Goal: Find specific page/section: Find specific page/section

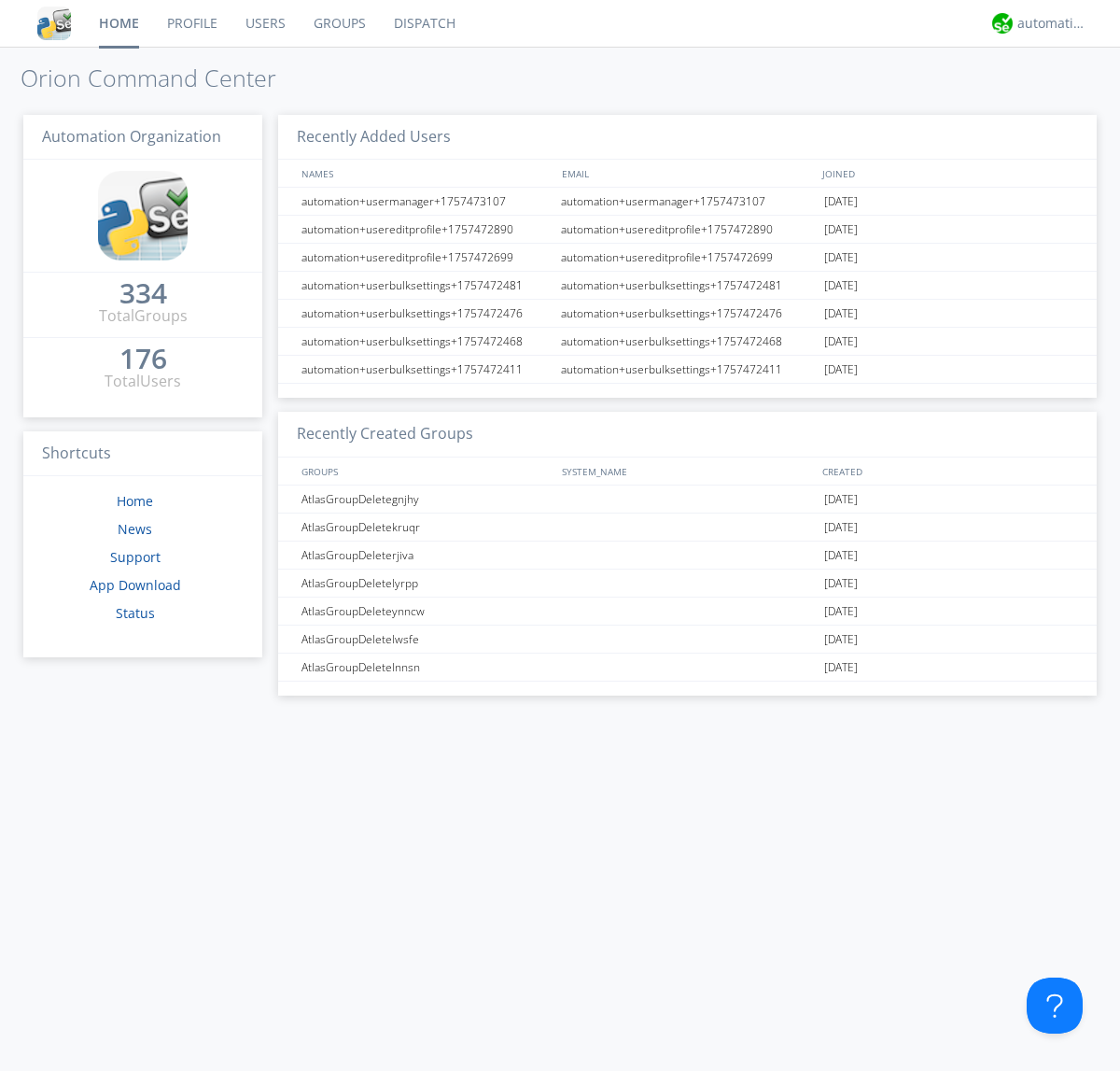
click at [423, 24] on link "Dispatch" at bounding box center [424, 23] width 89 height 46
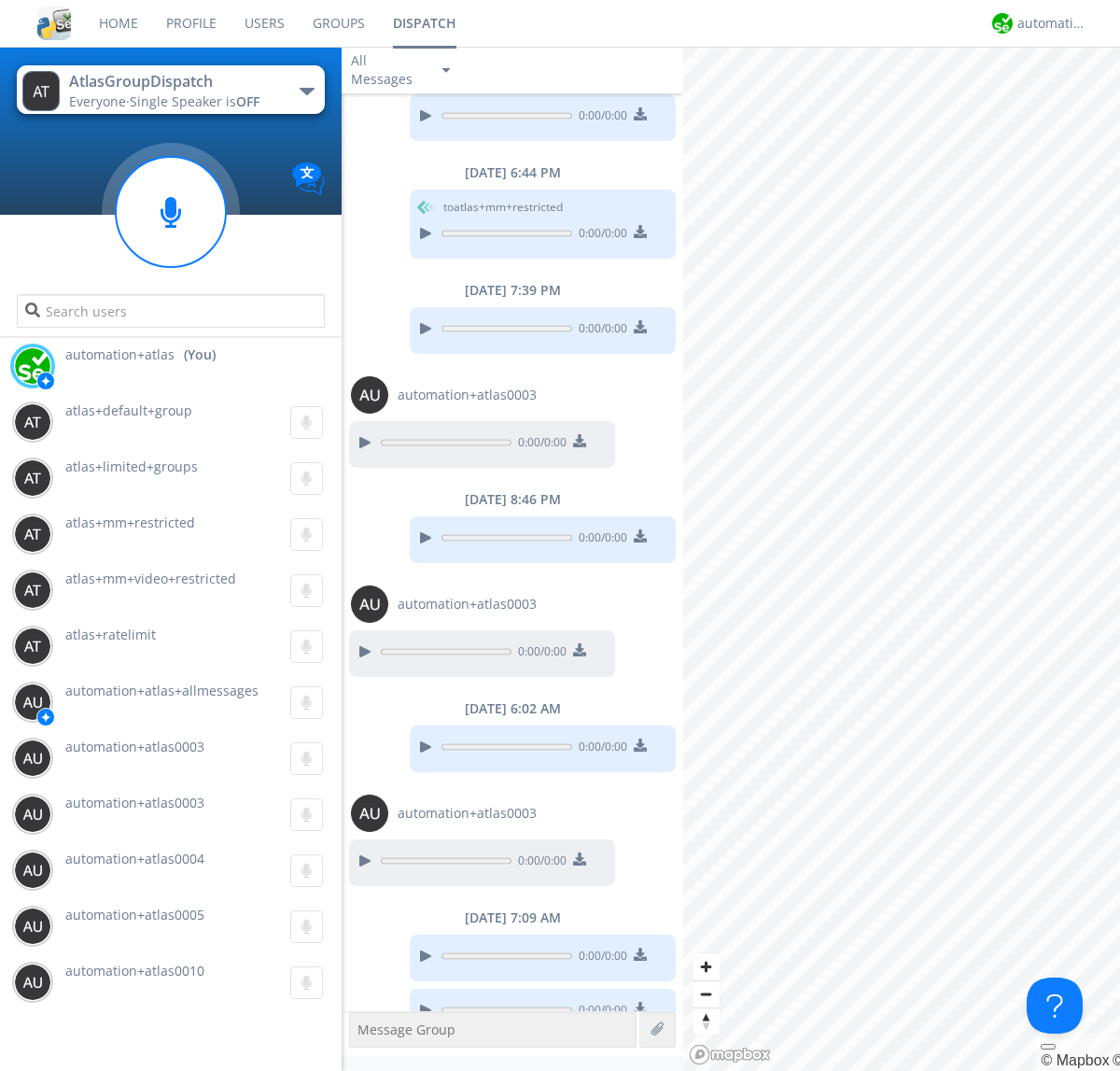
scroll to position [599, 0]
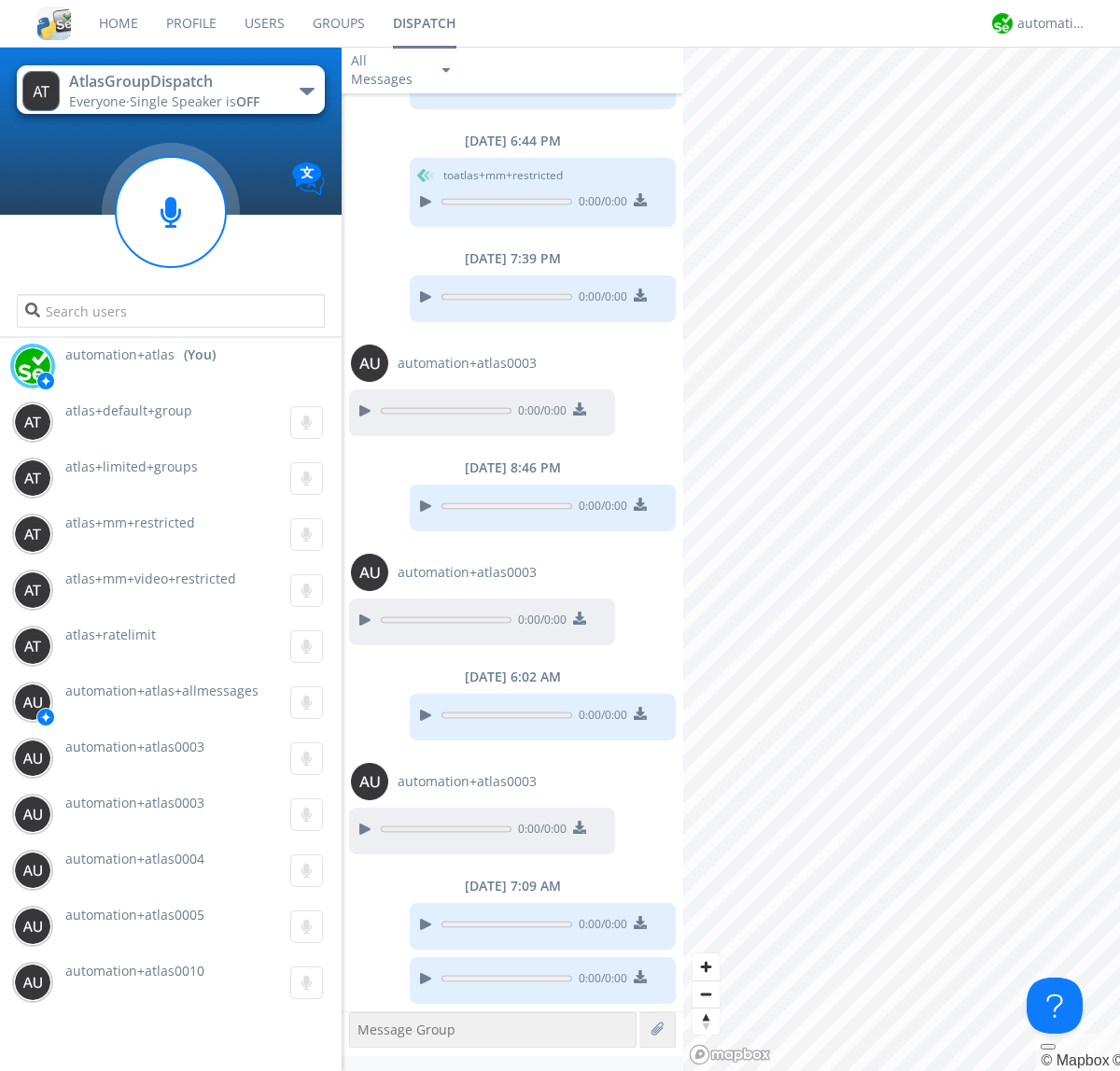
click at [306, 90] on div "button" at bounding box center [307, 91] width 15 height 8
click at [0, 0] on span "[PERSON_NAME]" at bounding box center [0, 0] width 0 height 0
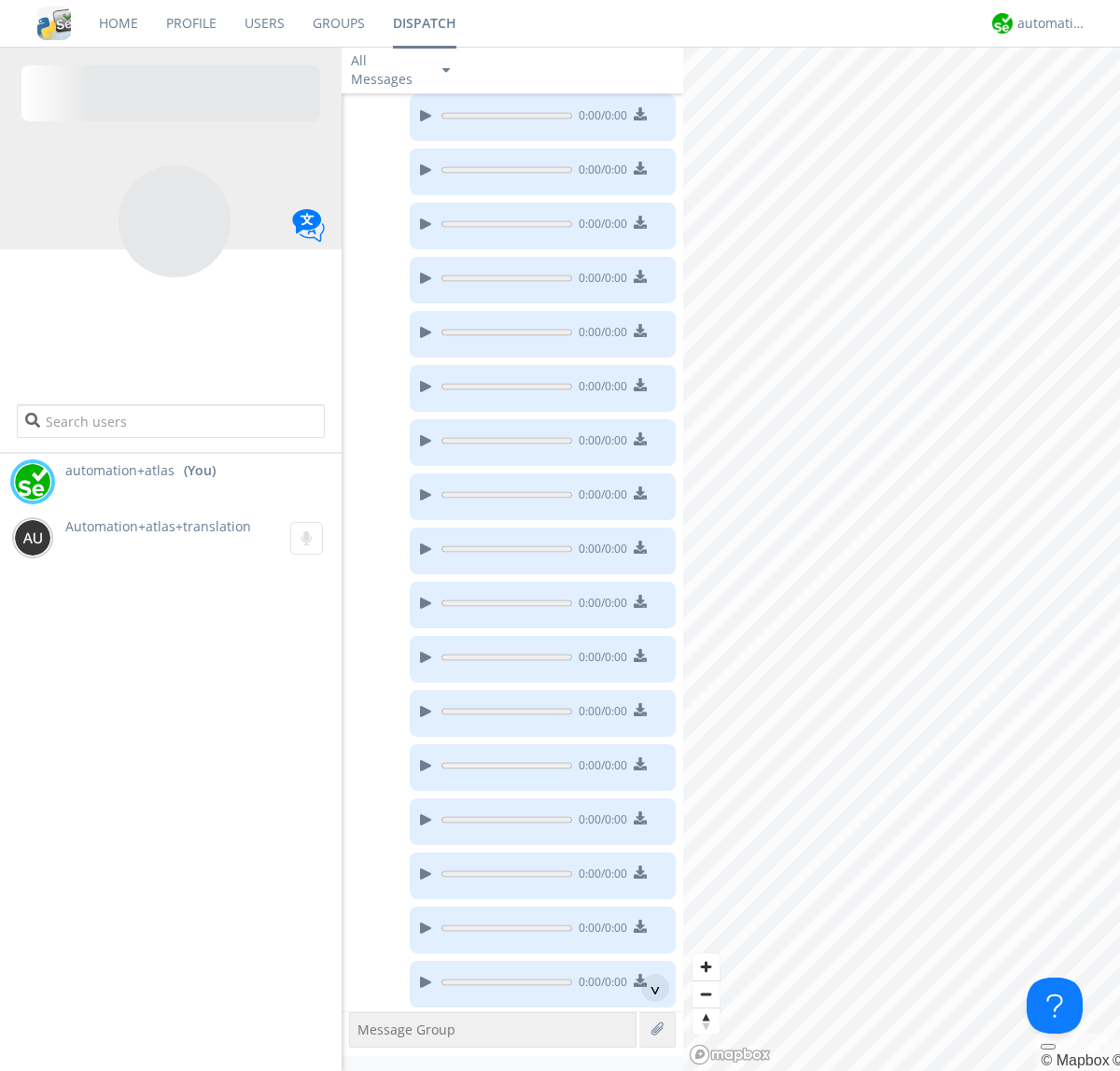
scroll to position [263, 0]
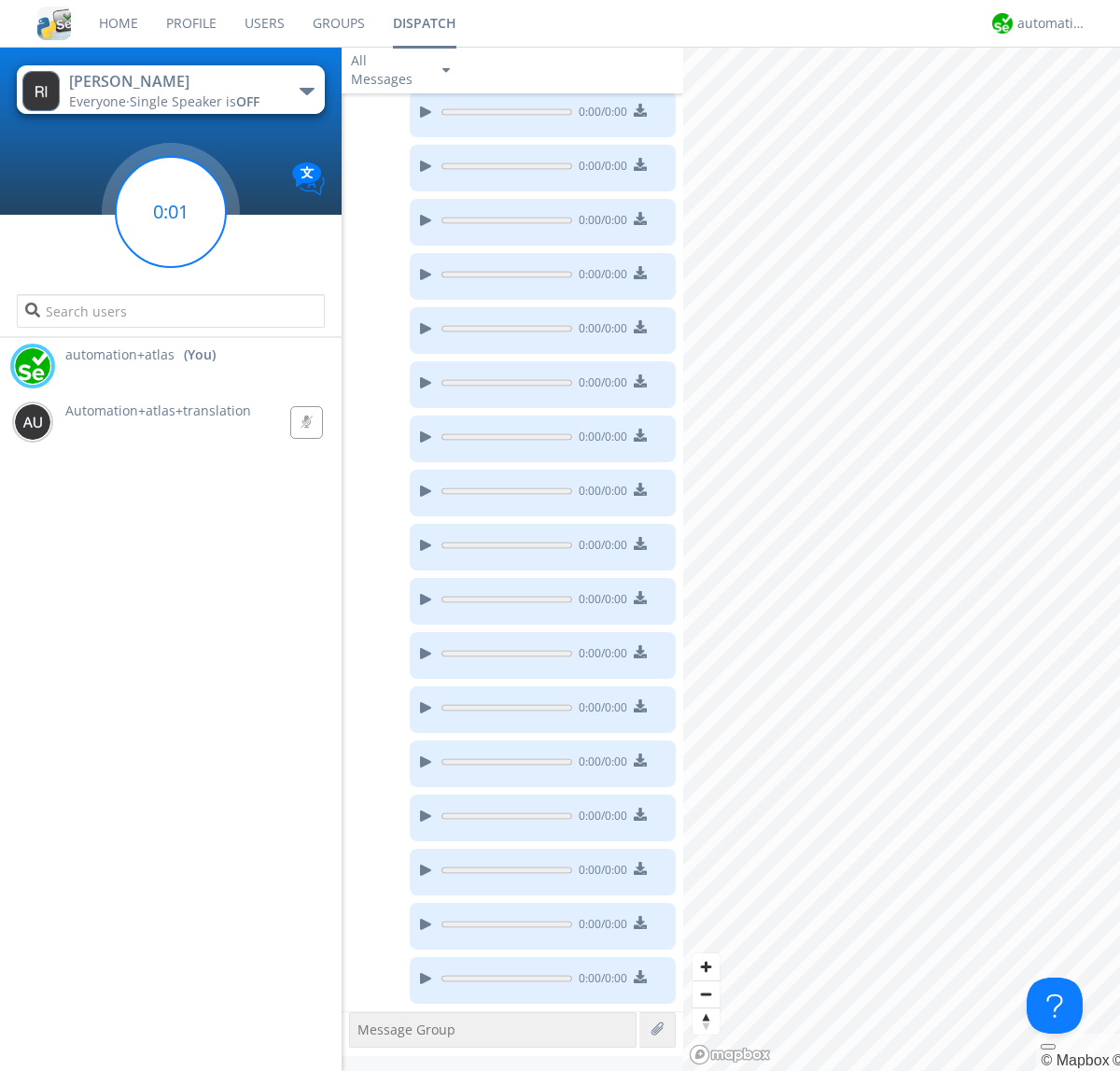
click at [171, 212] on g at bounding box center [171, 212] width 110 height 110
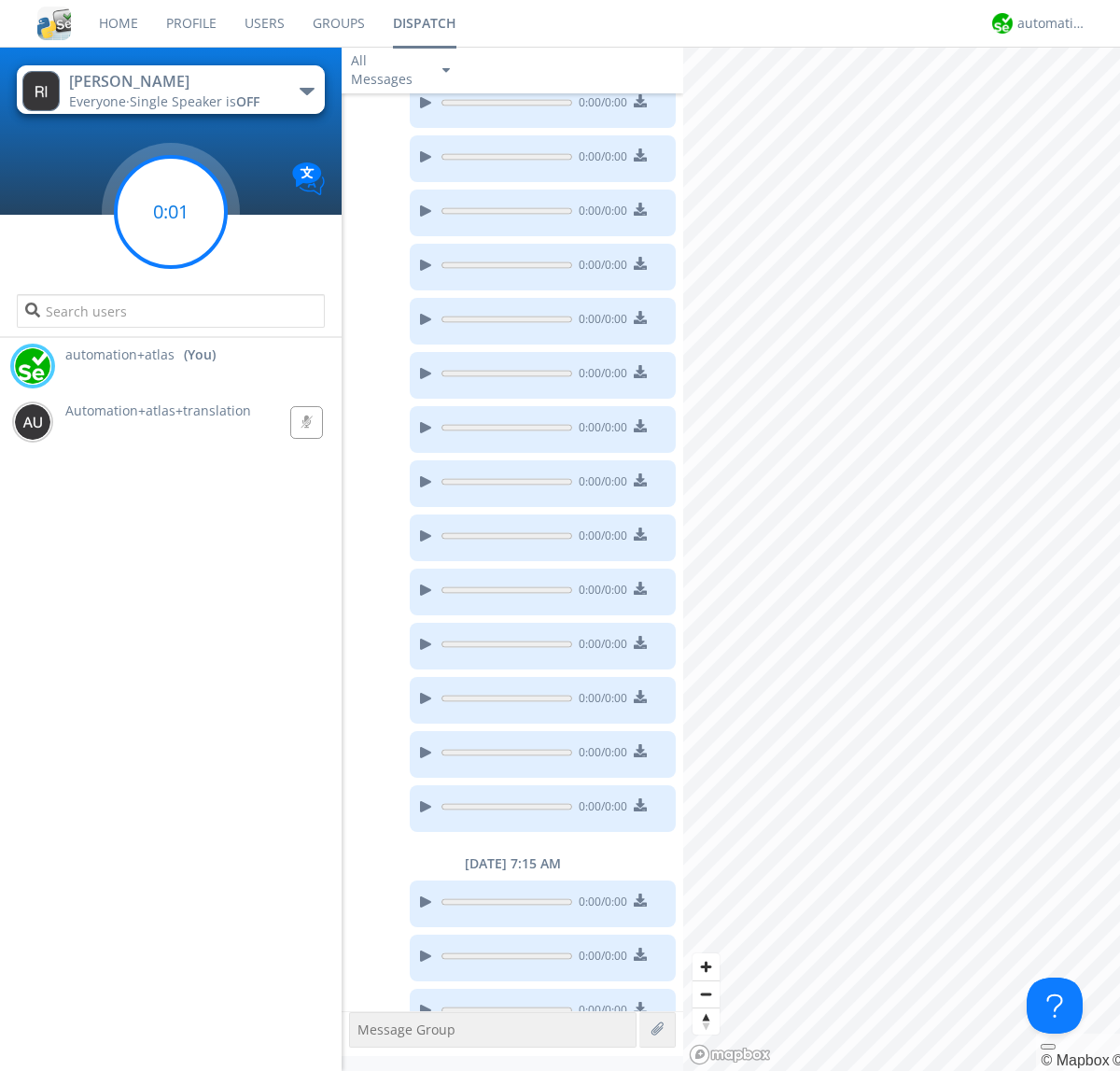
scroll to position [466, 0]
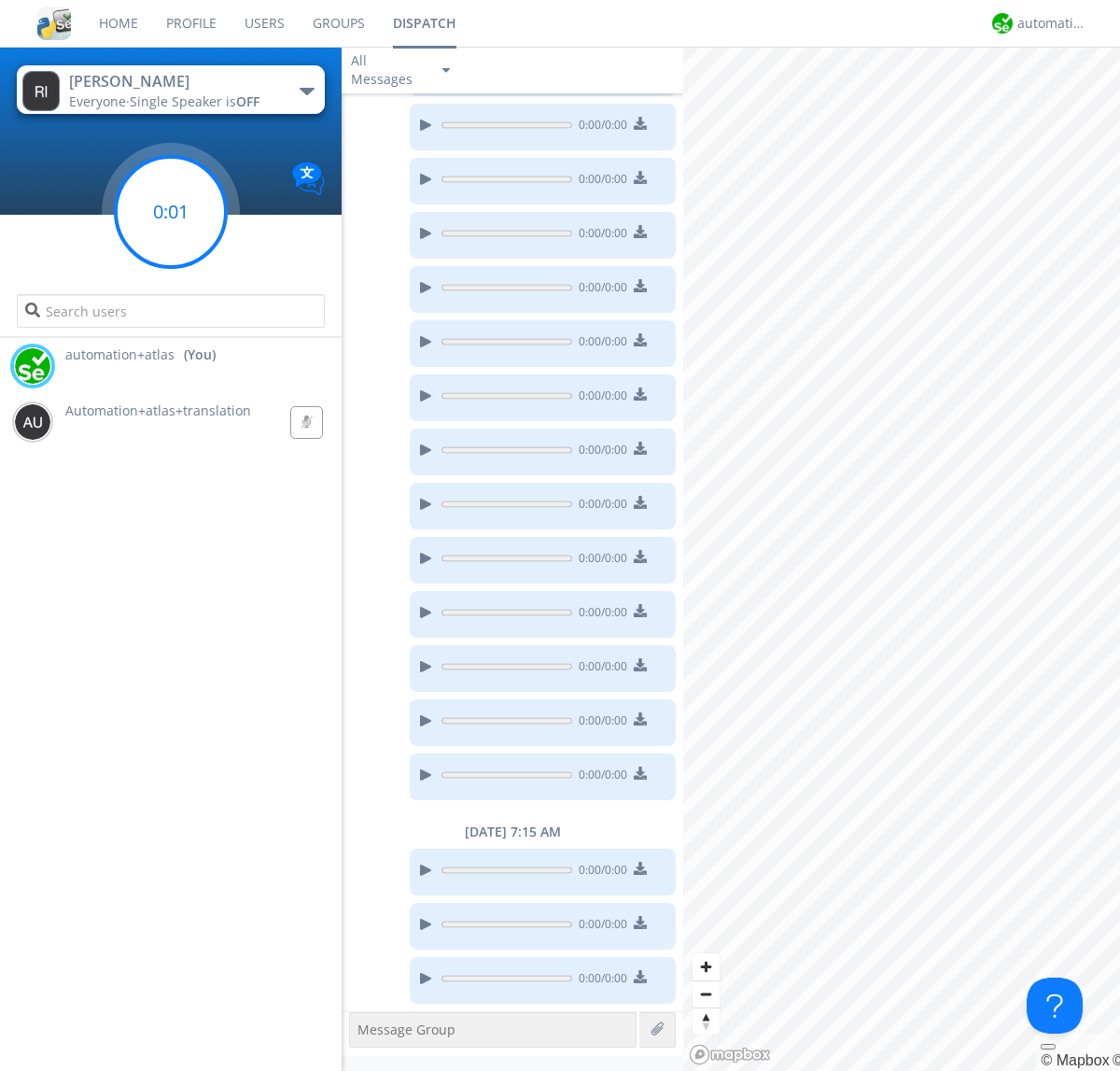
click at [171, 212] on g at bounding box center [171, 212] width 110 height 110
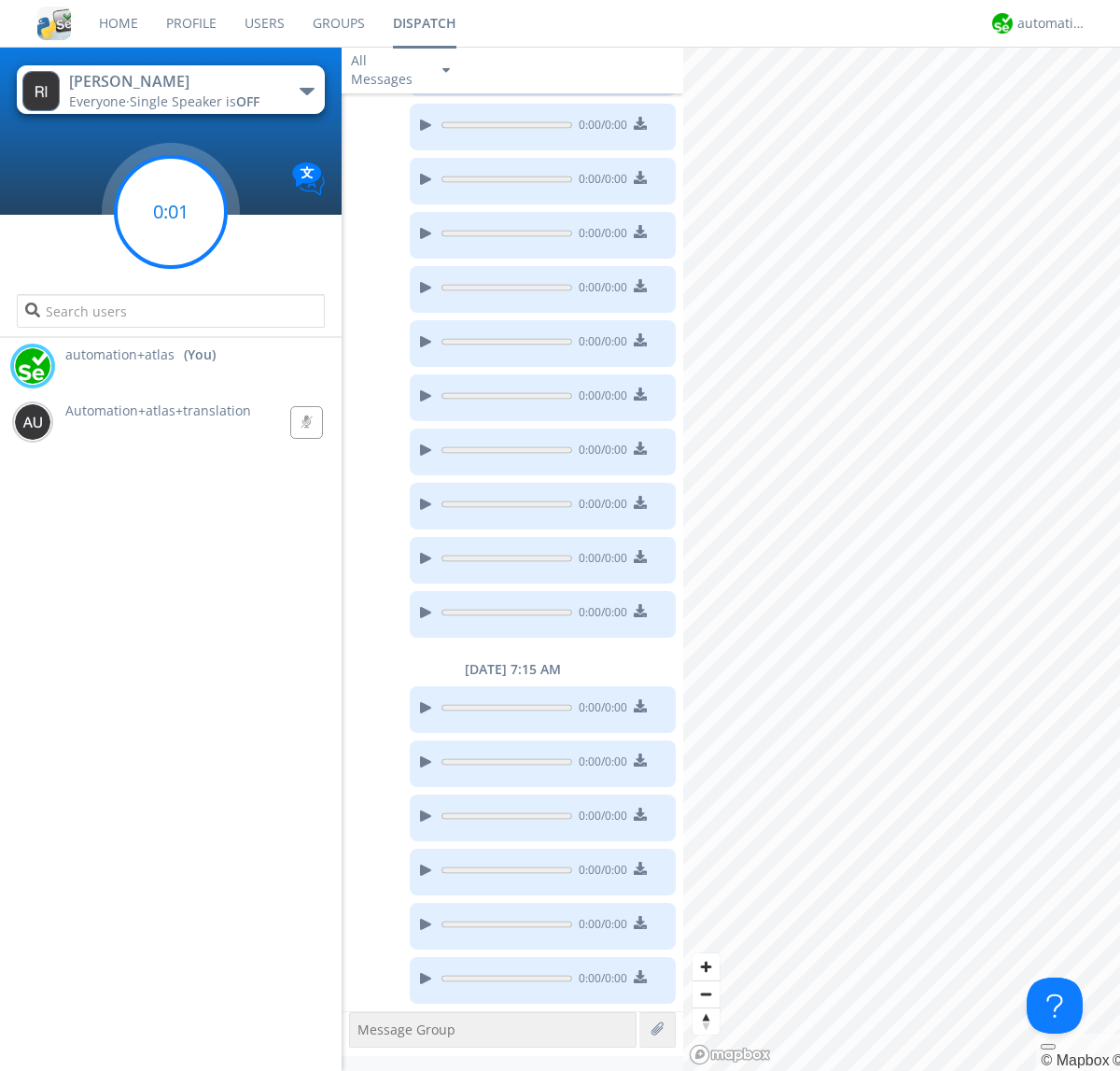
click at [171, 212] on g at bounding box center [171, 212] width 110 height 110
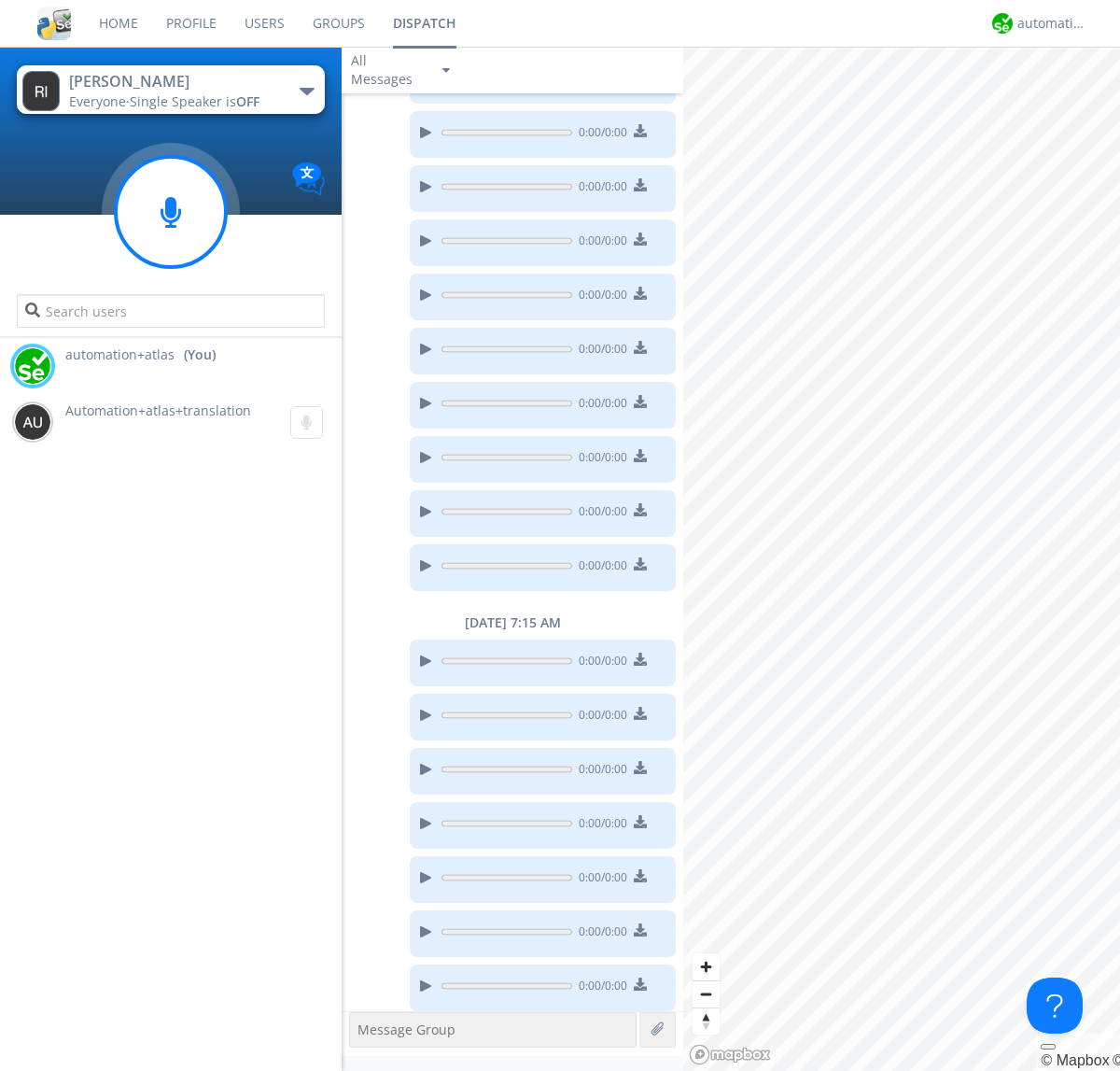
scroll to position [683, 0]
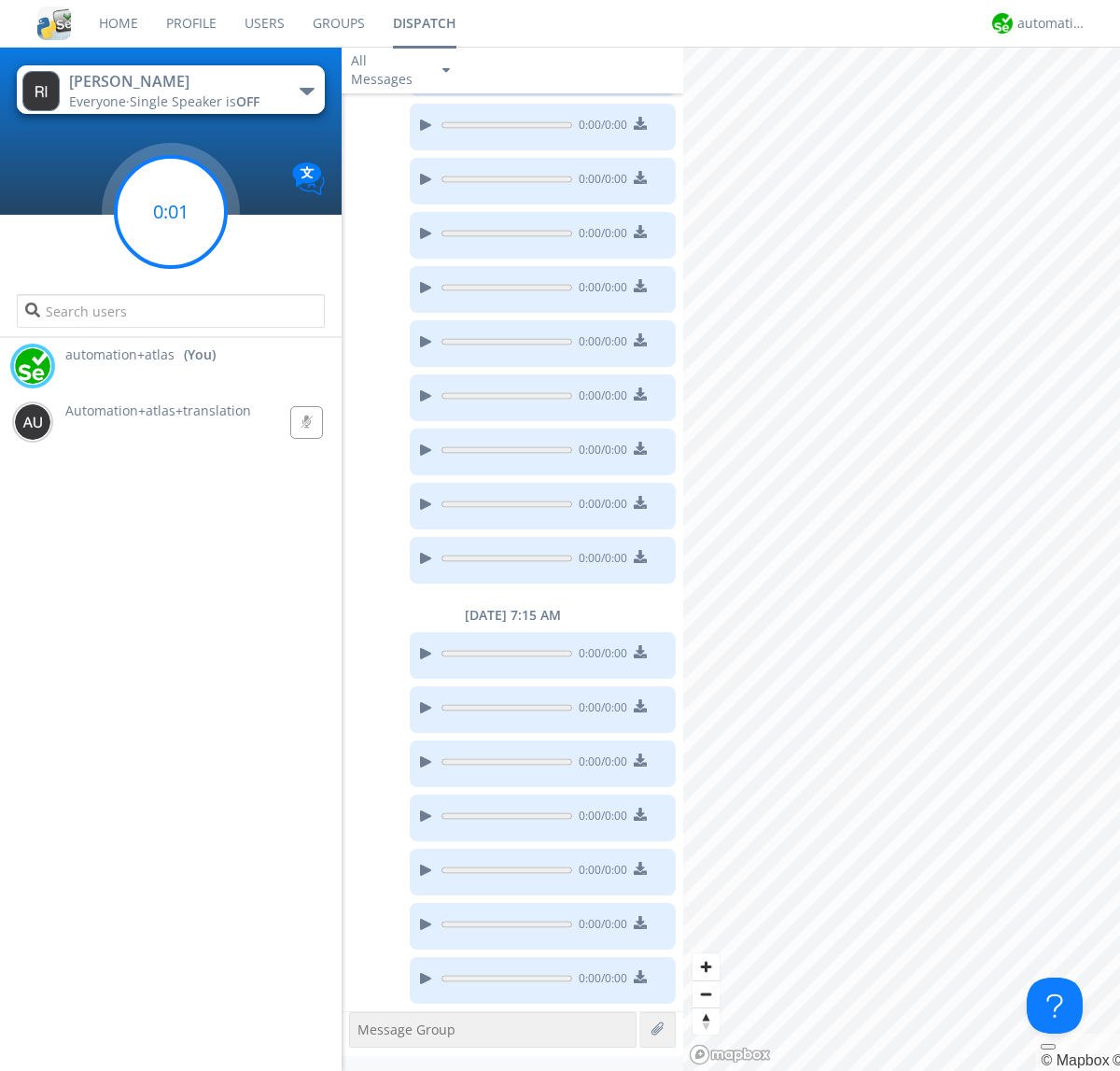
click at [171, 212] on g at bounding box center [171, 212] width 110 height 110
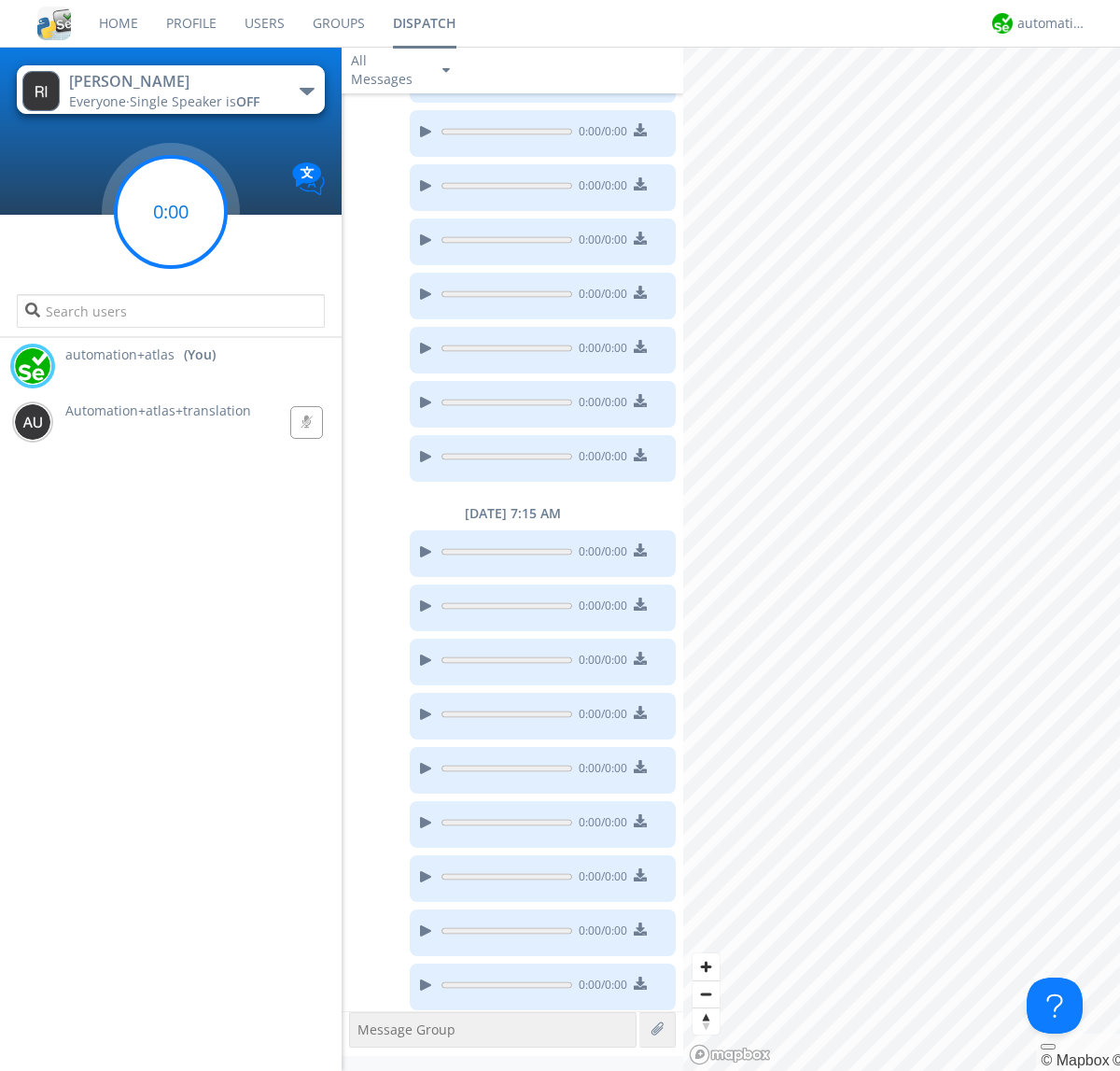
scroll to position [791, 0]
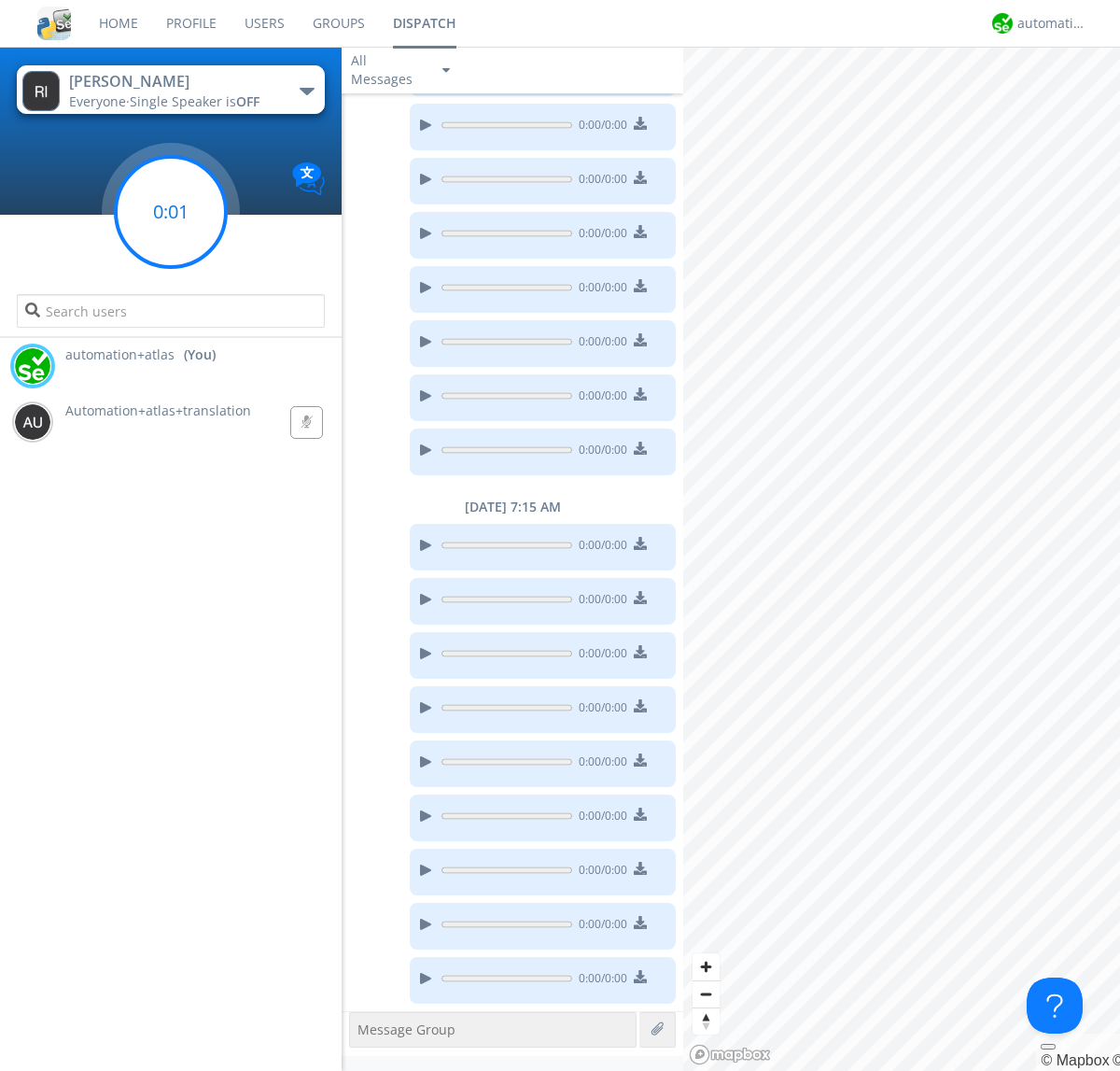
click at [171, 212] on g at bounding box center [171, 212] width 110 height 110
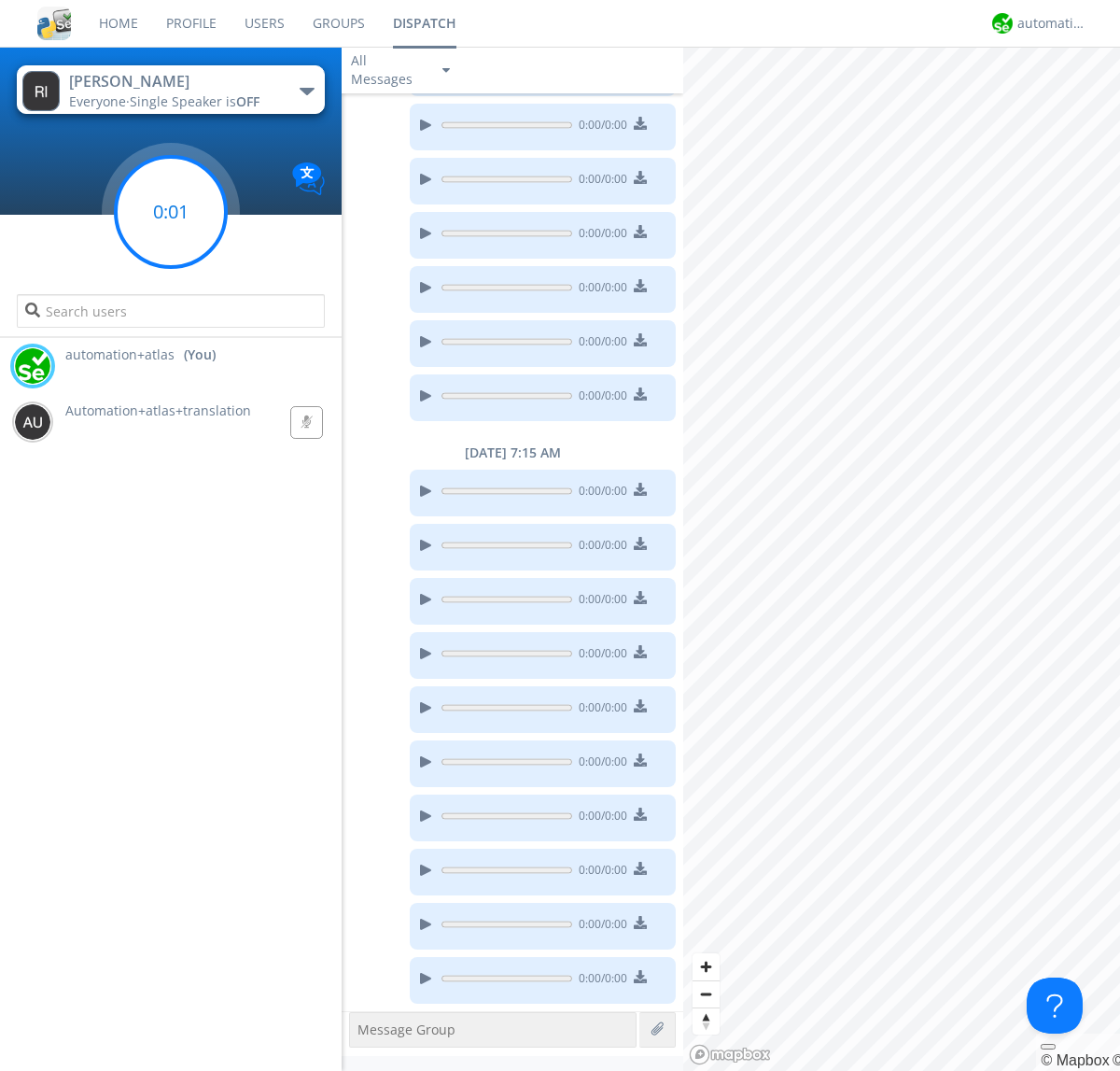
click at [171, 212] on g at bounding box center [171, 212] width 110 height 110
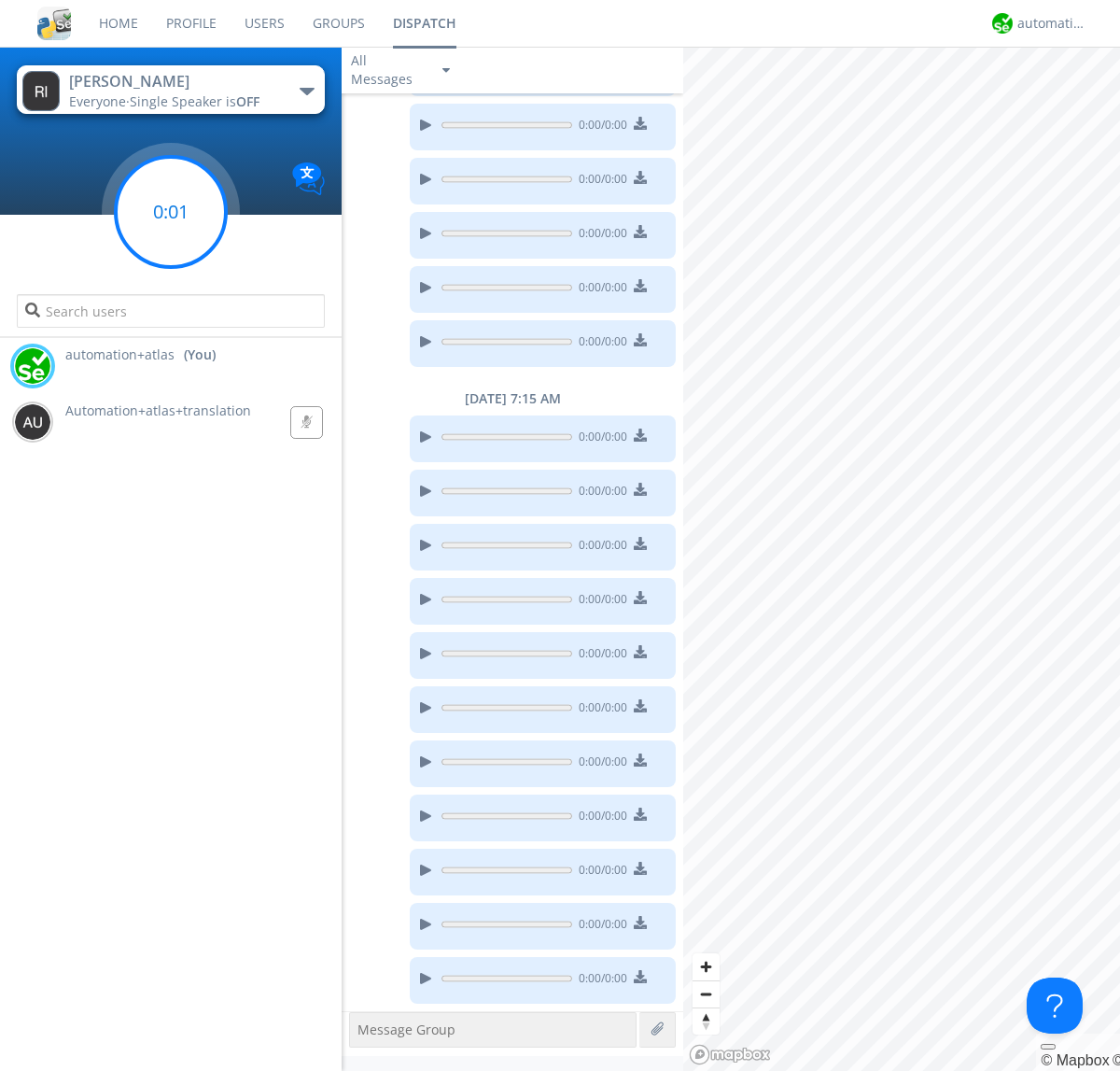
click at [171, 212] on g at bounding box center [171, 212] width 110 height 110
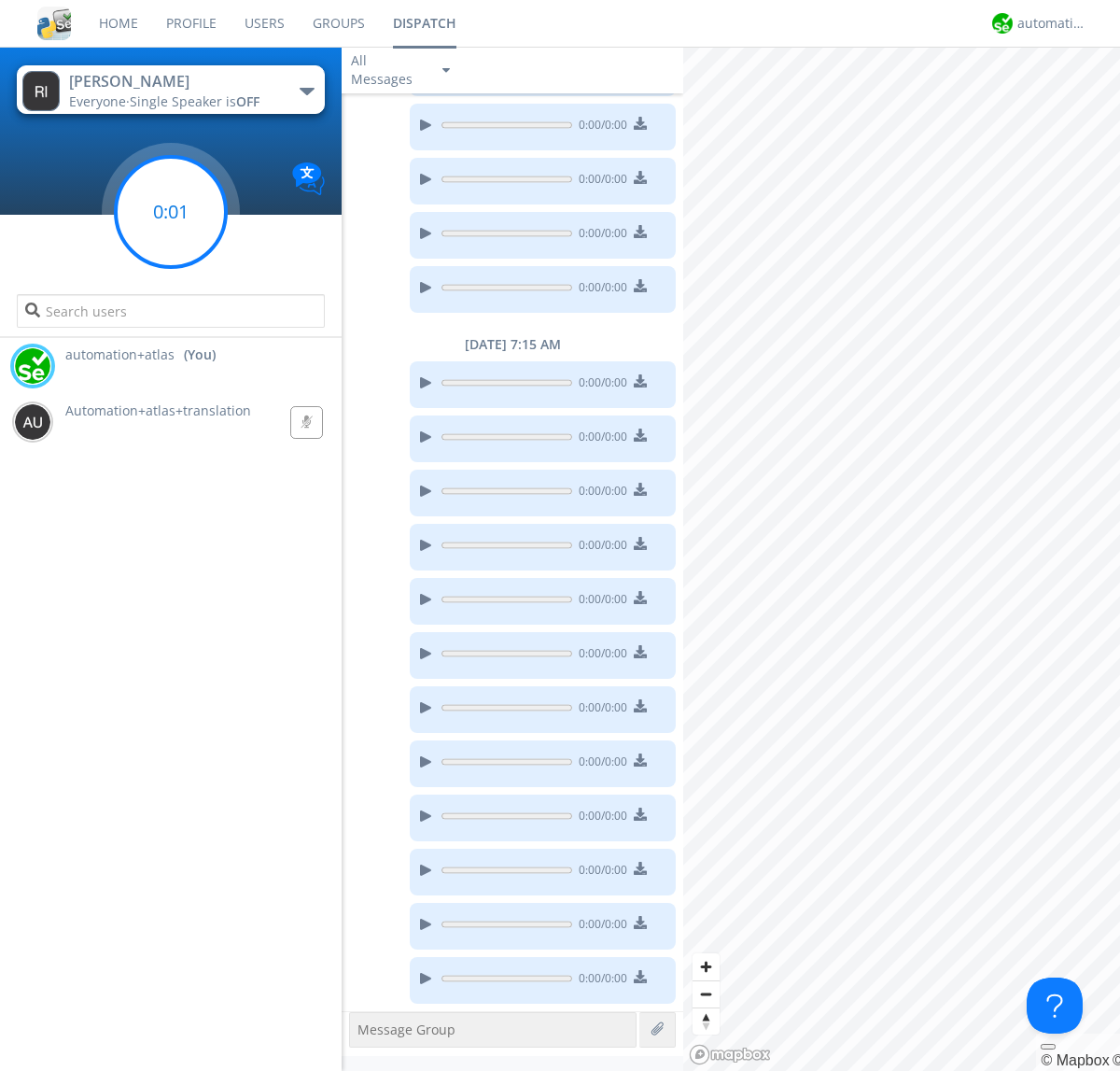
click at [171, 212] on g at bounding box center [171, 212] width 110 height 110
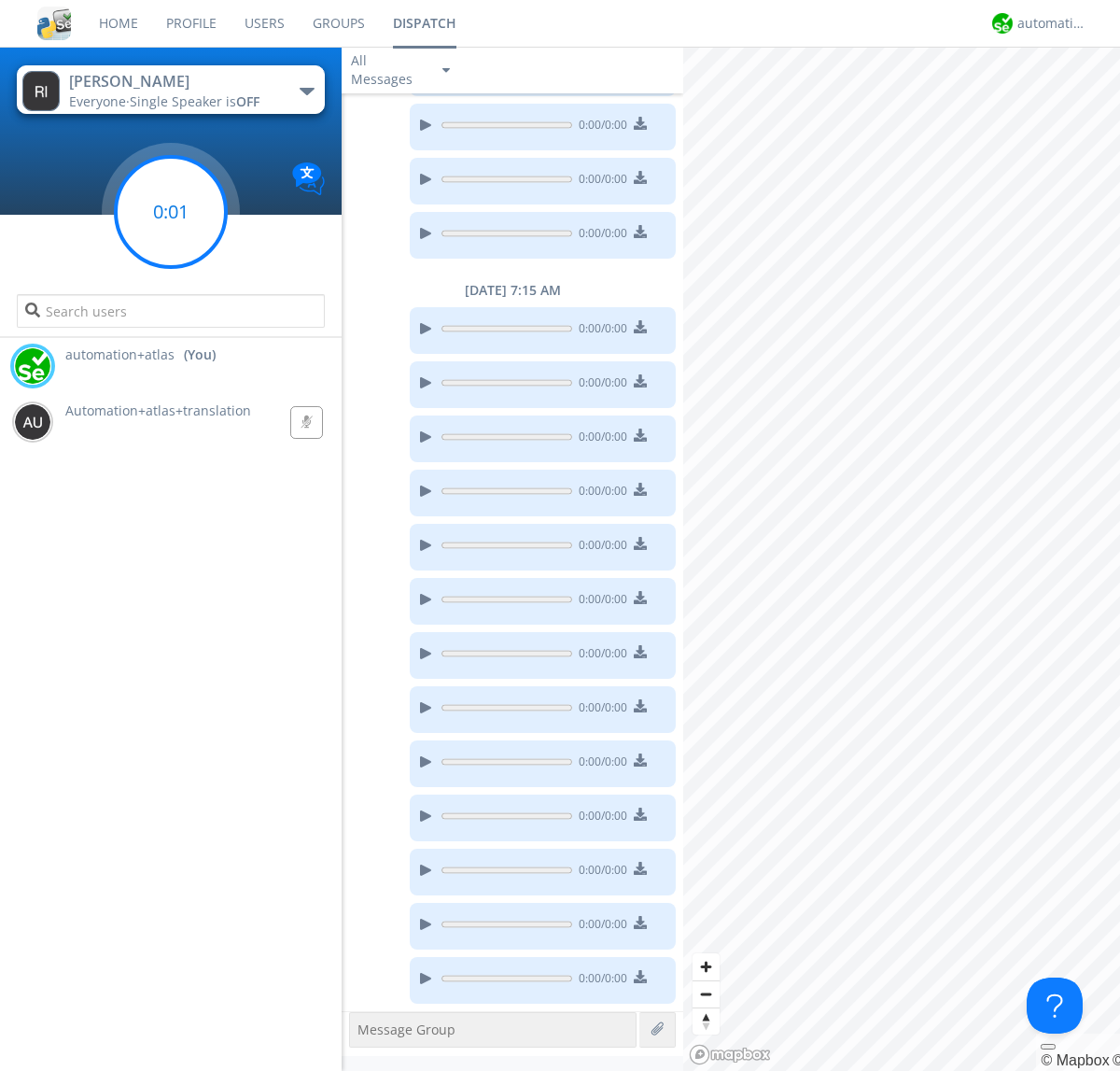
click at [171, 212] on g at bounding box center [171, 212] width 110 height 110
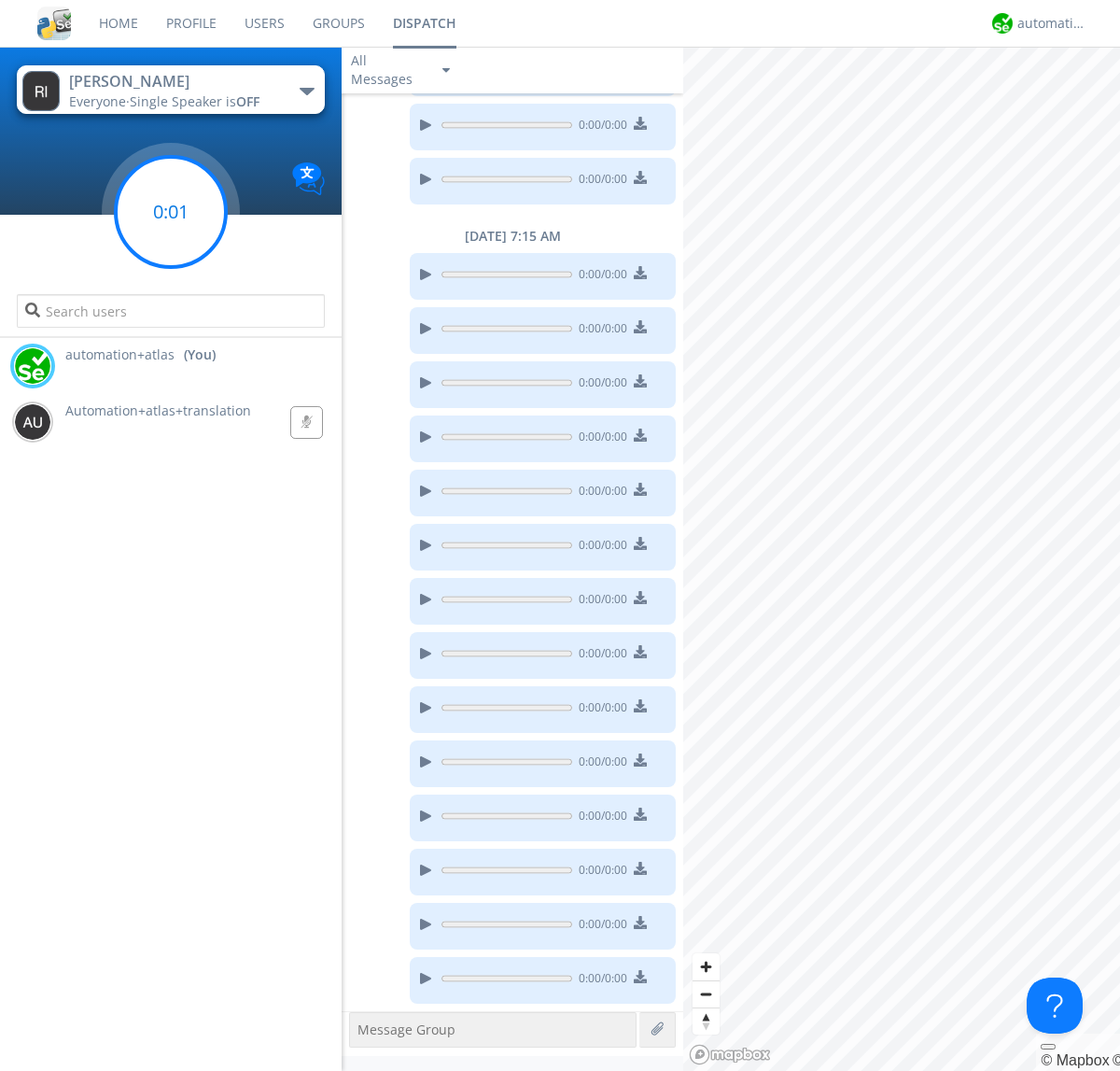
click at [171, 212] on g at bounding box center [171, 212] width 110 height 110
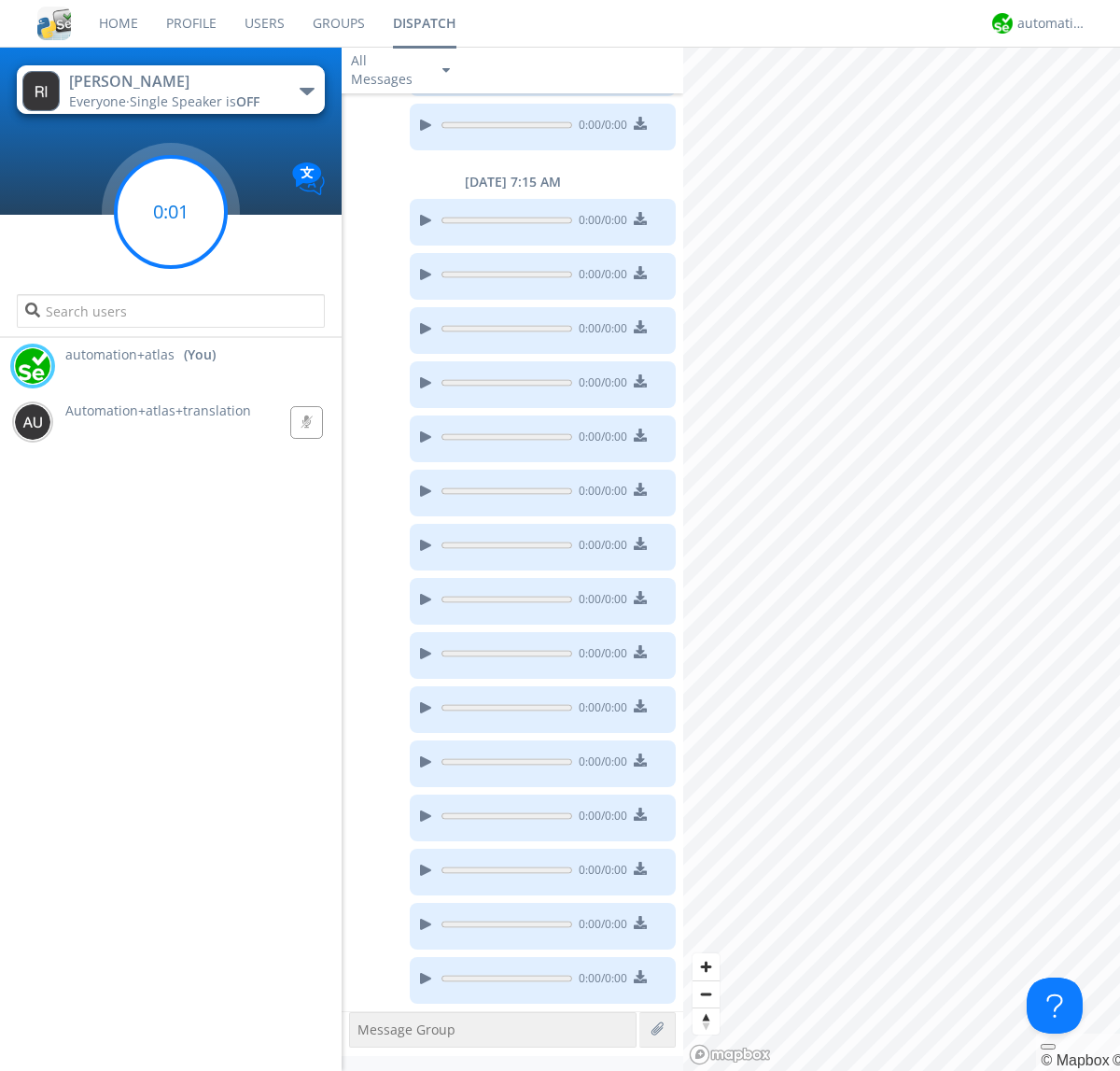
click at [171, 212] on g at bounding box center [171, 212] width 110 height 110
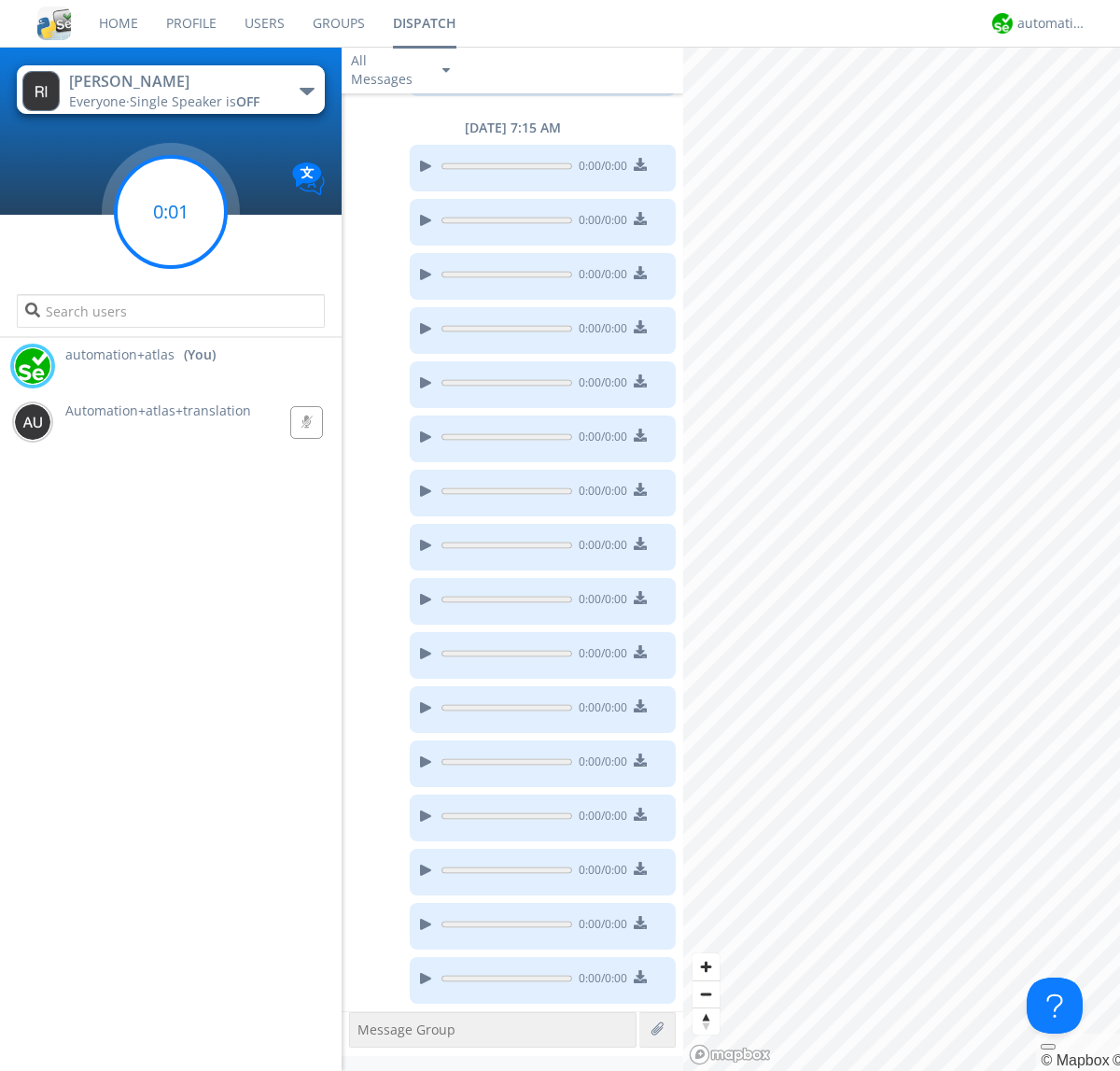
click at [171, 212] on g at bounding box center [171, 212] width 110 height 110
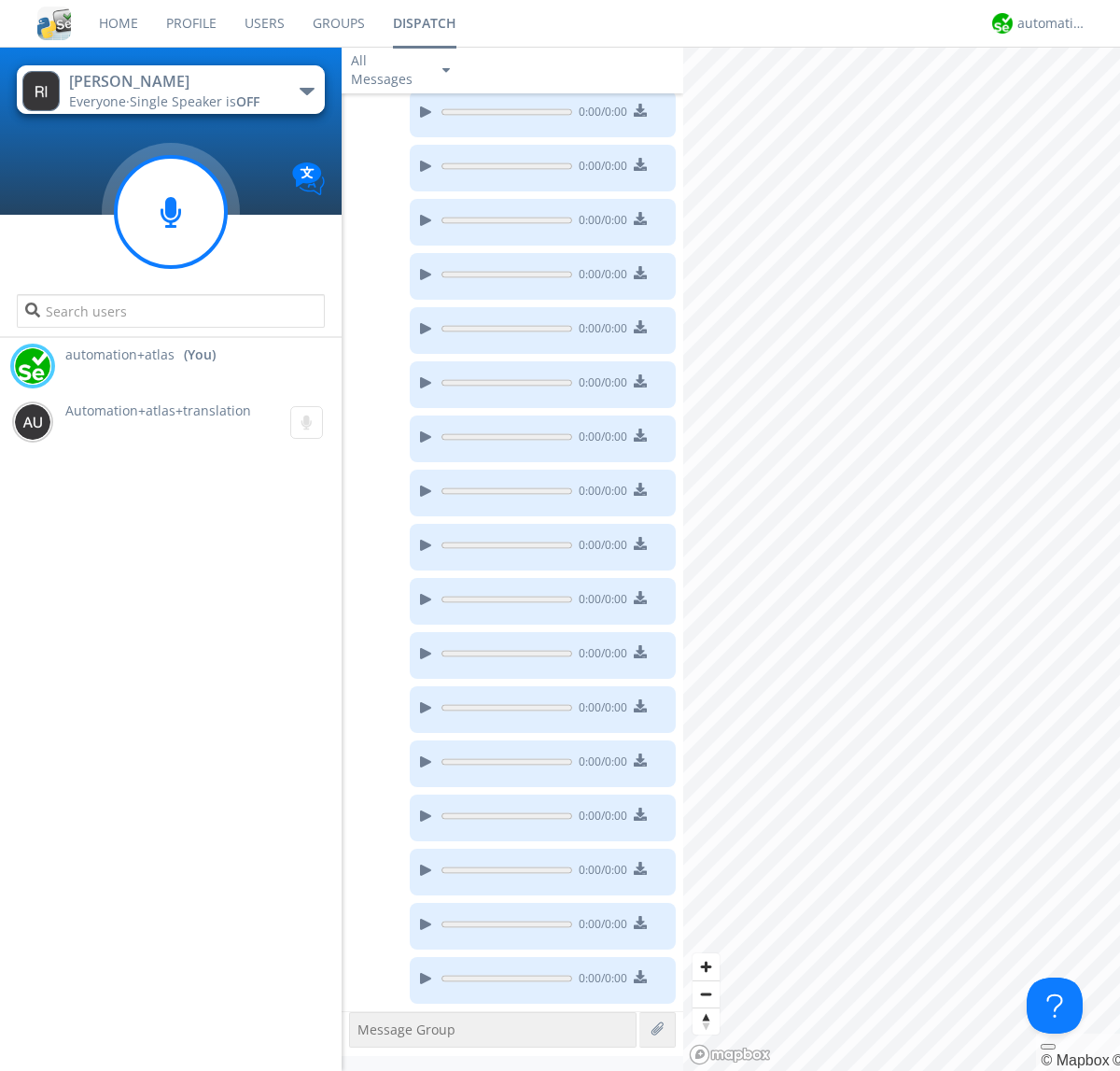
scroll to position [1333, 0]
click at [171, 212] on g at bounding box center [171, 212] width 110 height 110
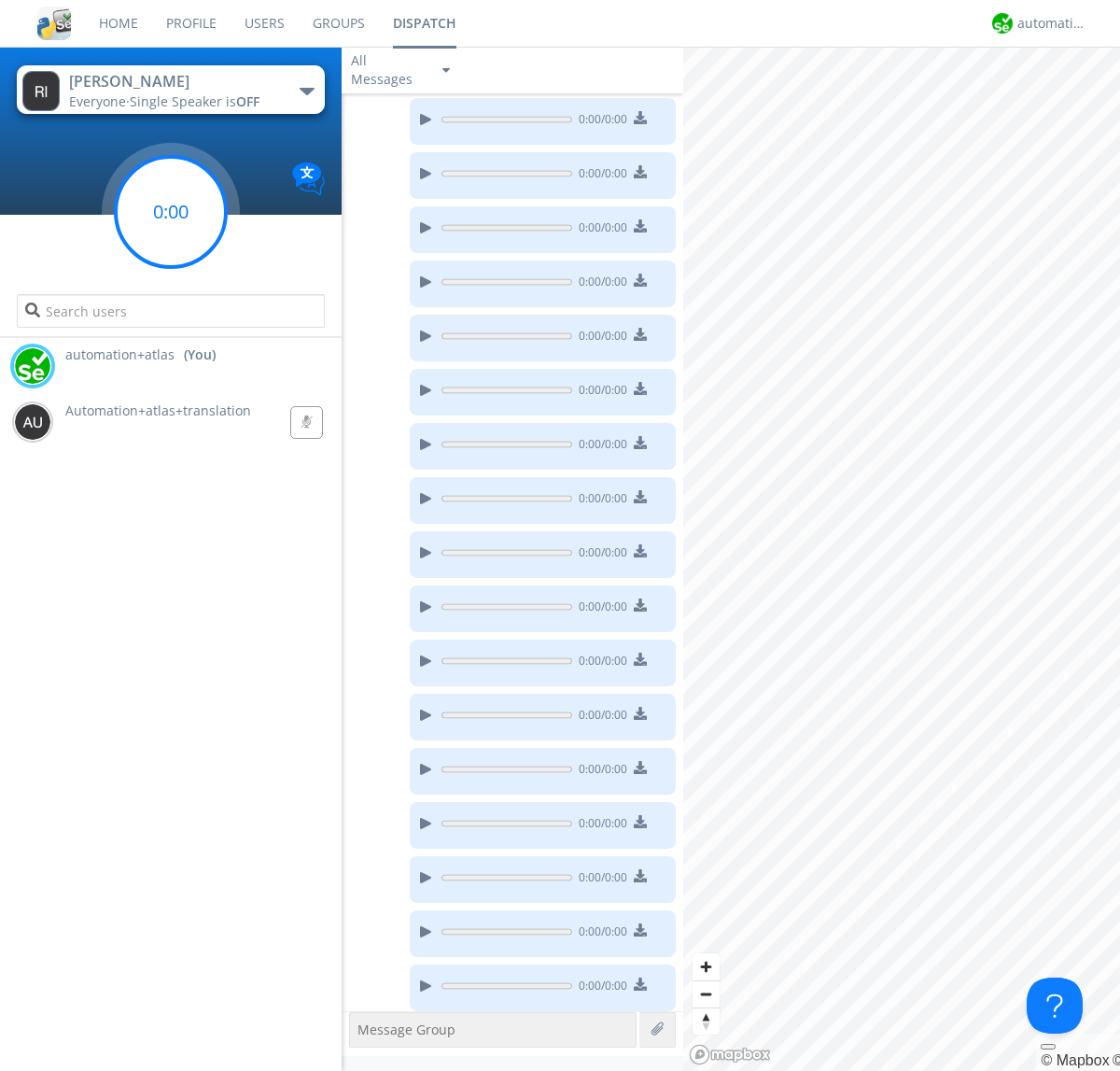
scroll to position [1387, 0]
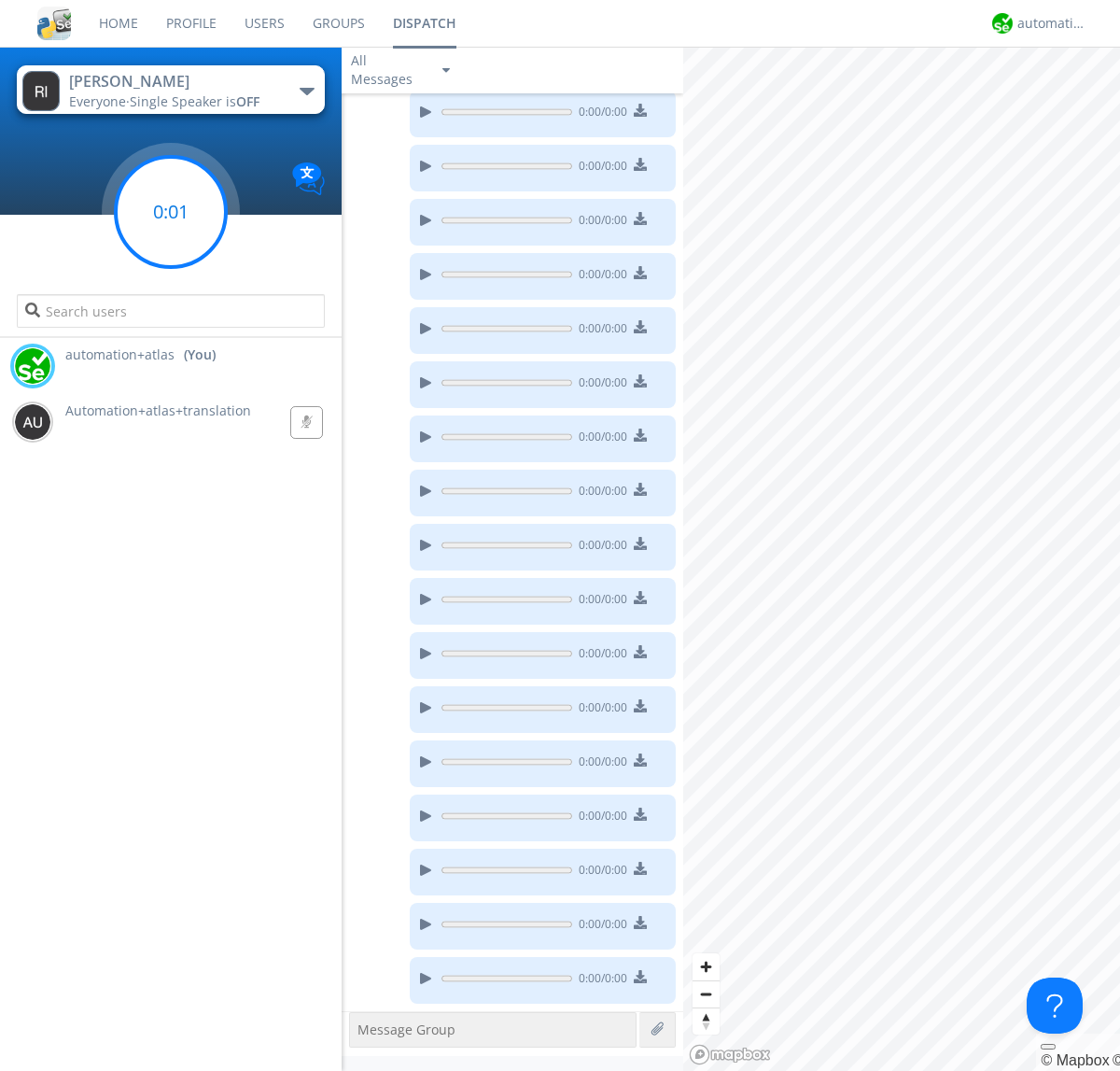
click at [171, 212] on g at bounding box center [171, 212] width 110 height 110
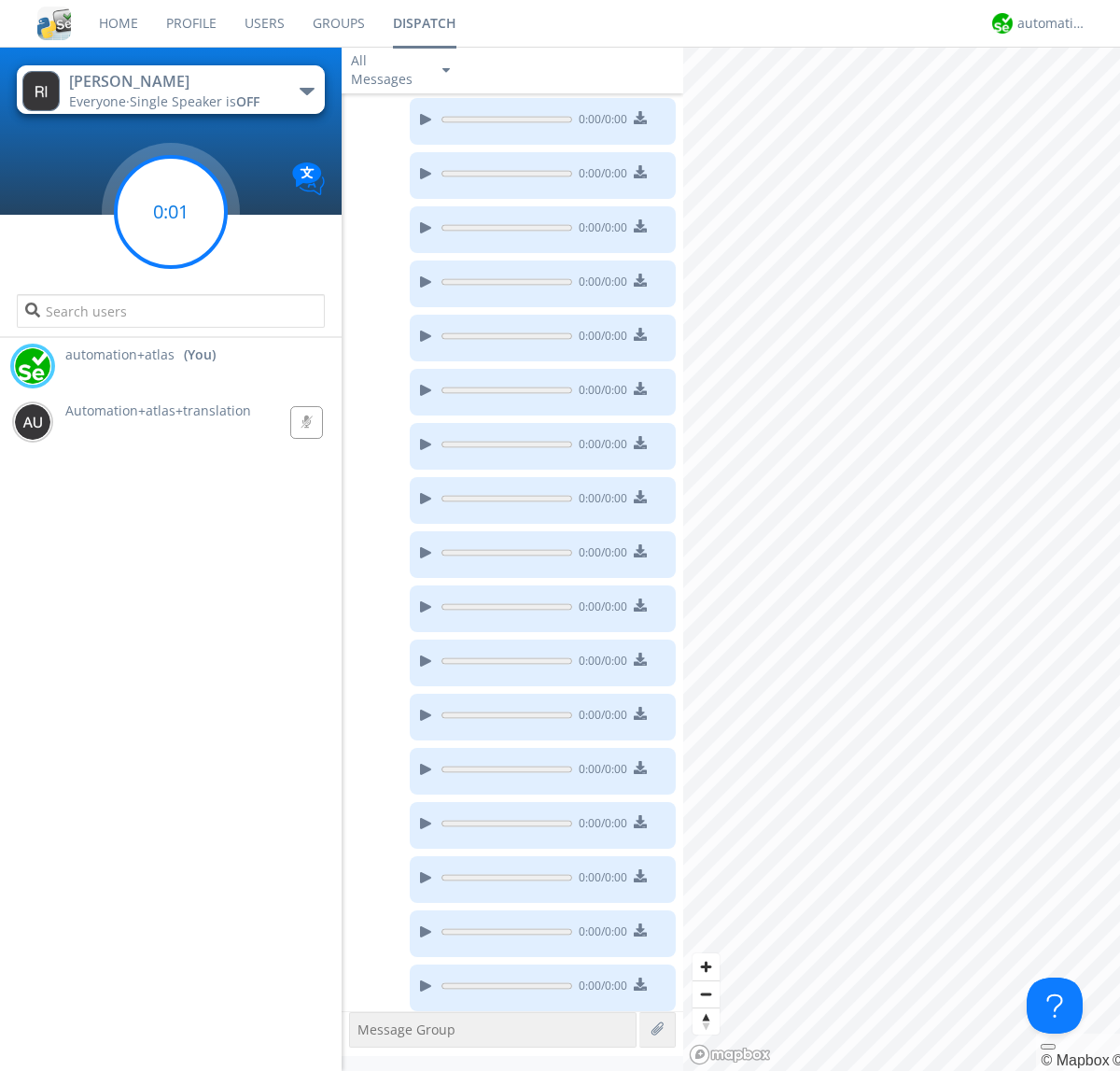
scroll to position [1495, 0]
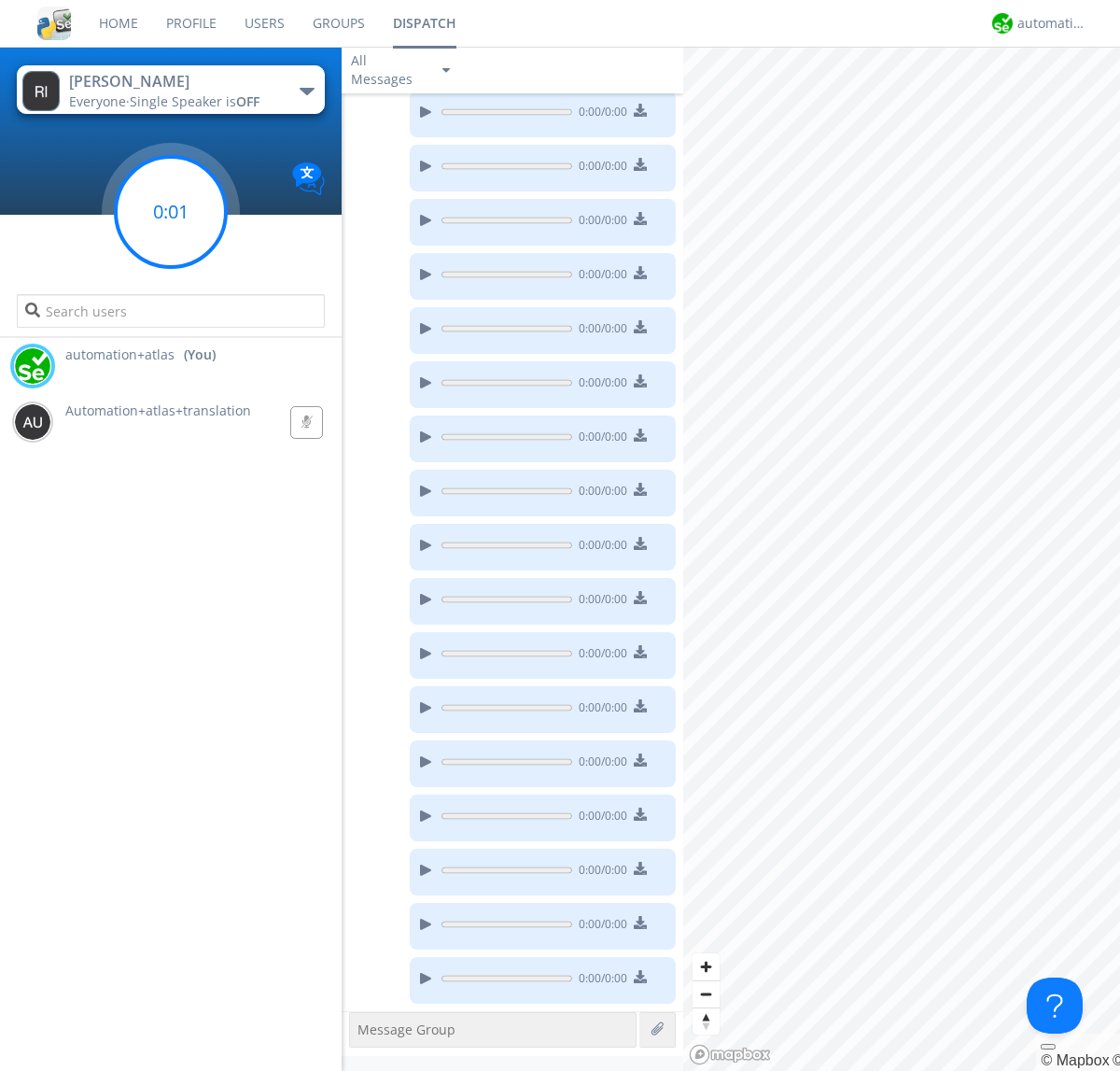
click at [171, 212] on g at bounding box center [171, 212] width 110 height 110
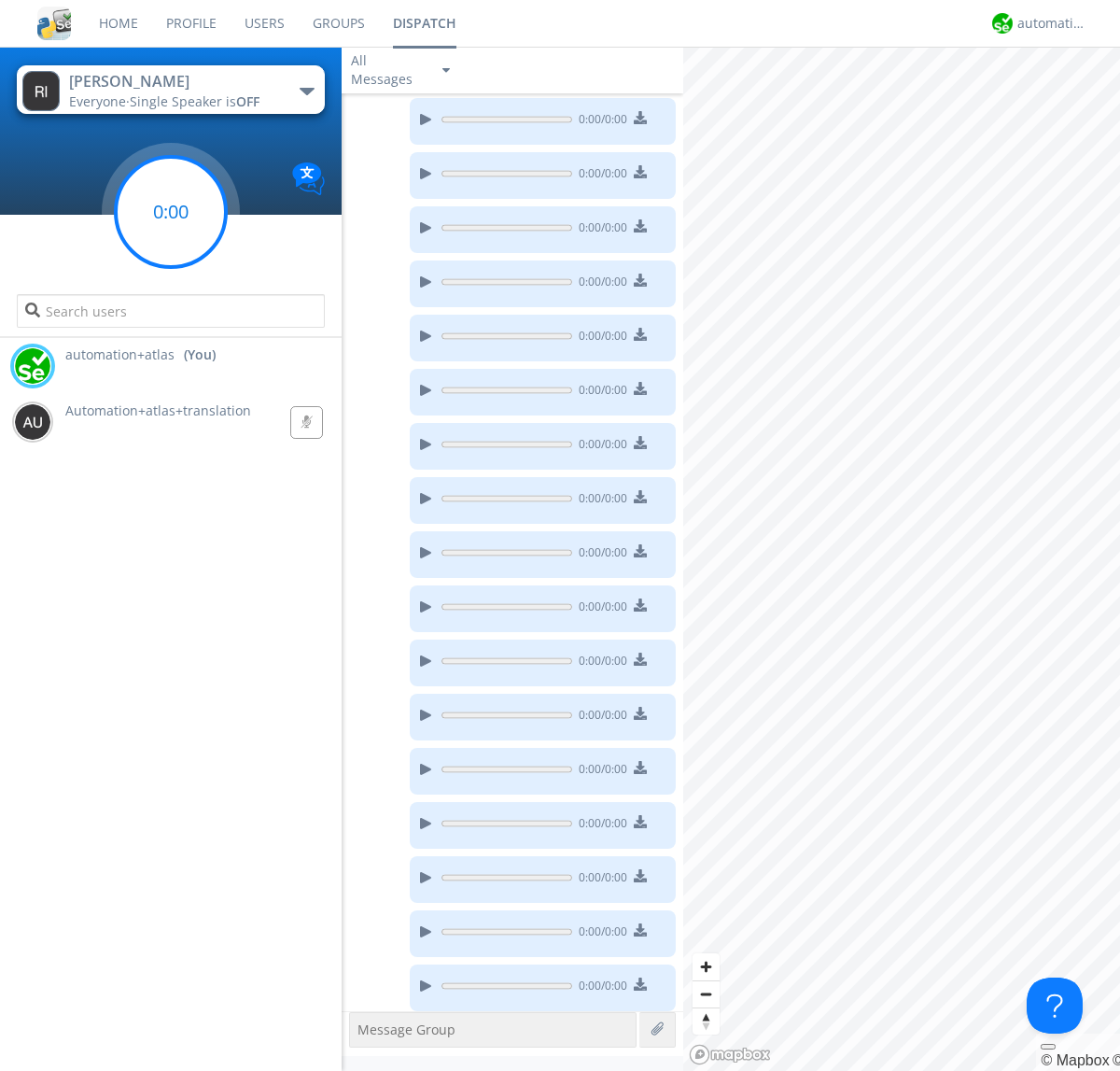
scroll to position [1549, 0]
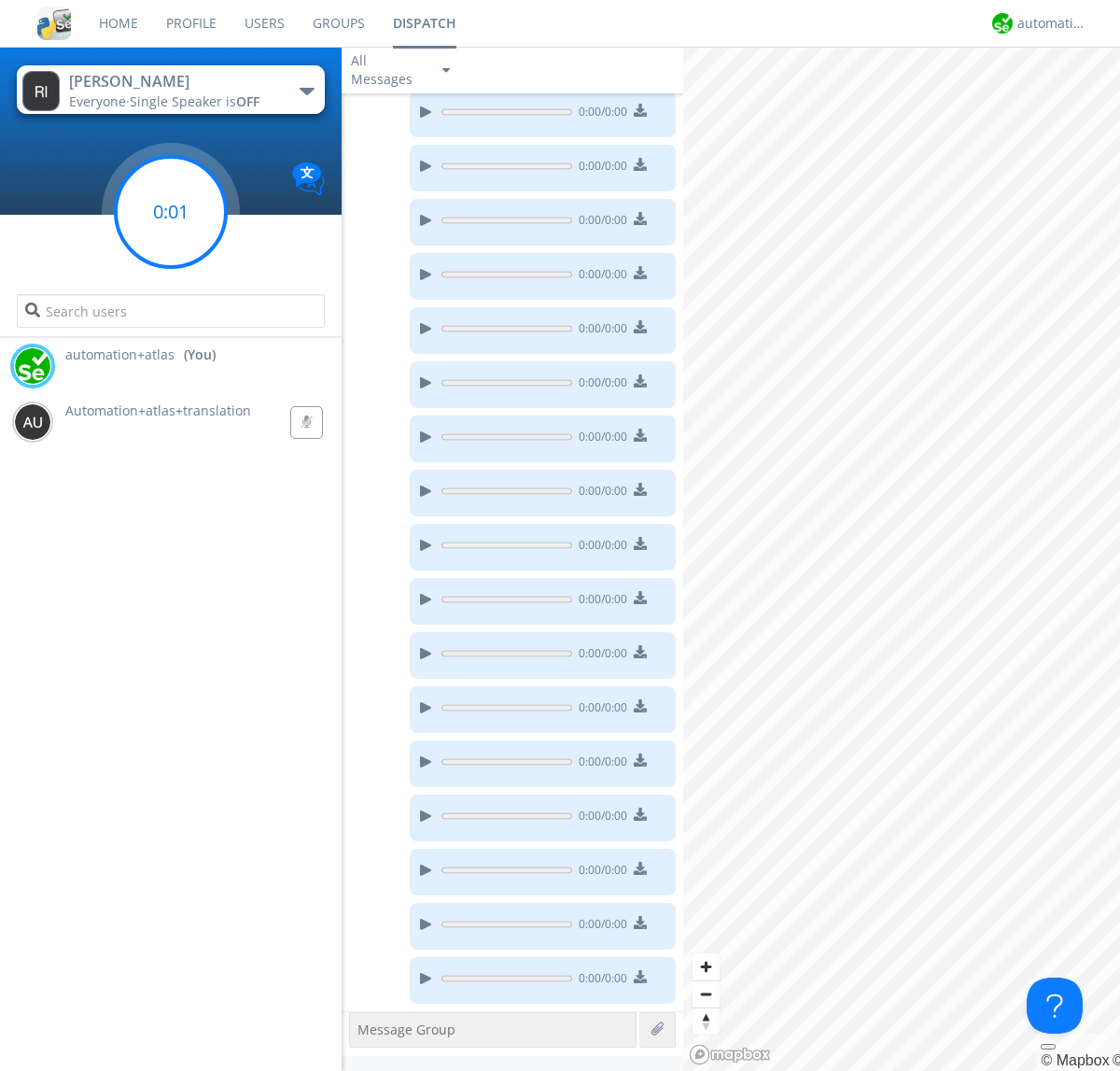
click at [171, 212] on g at bounding box center [171, 212] width 110 height 110
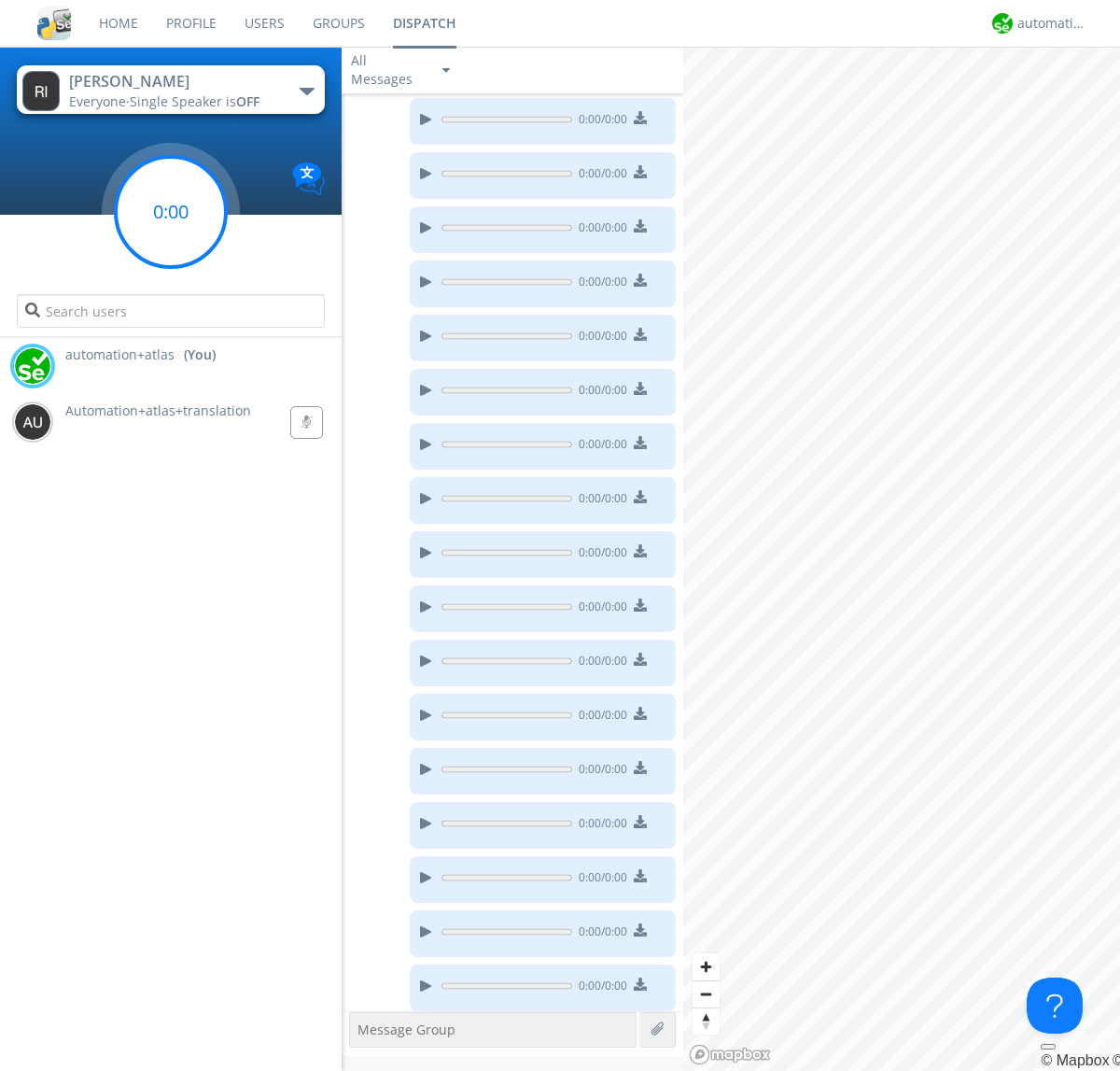
scroll to position [1603, 0]
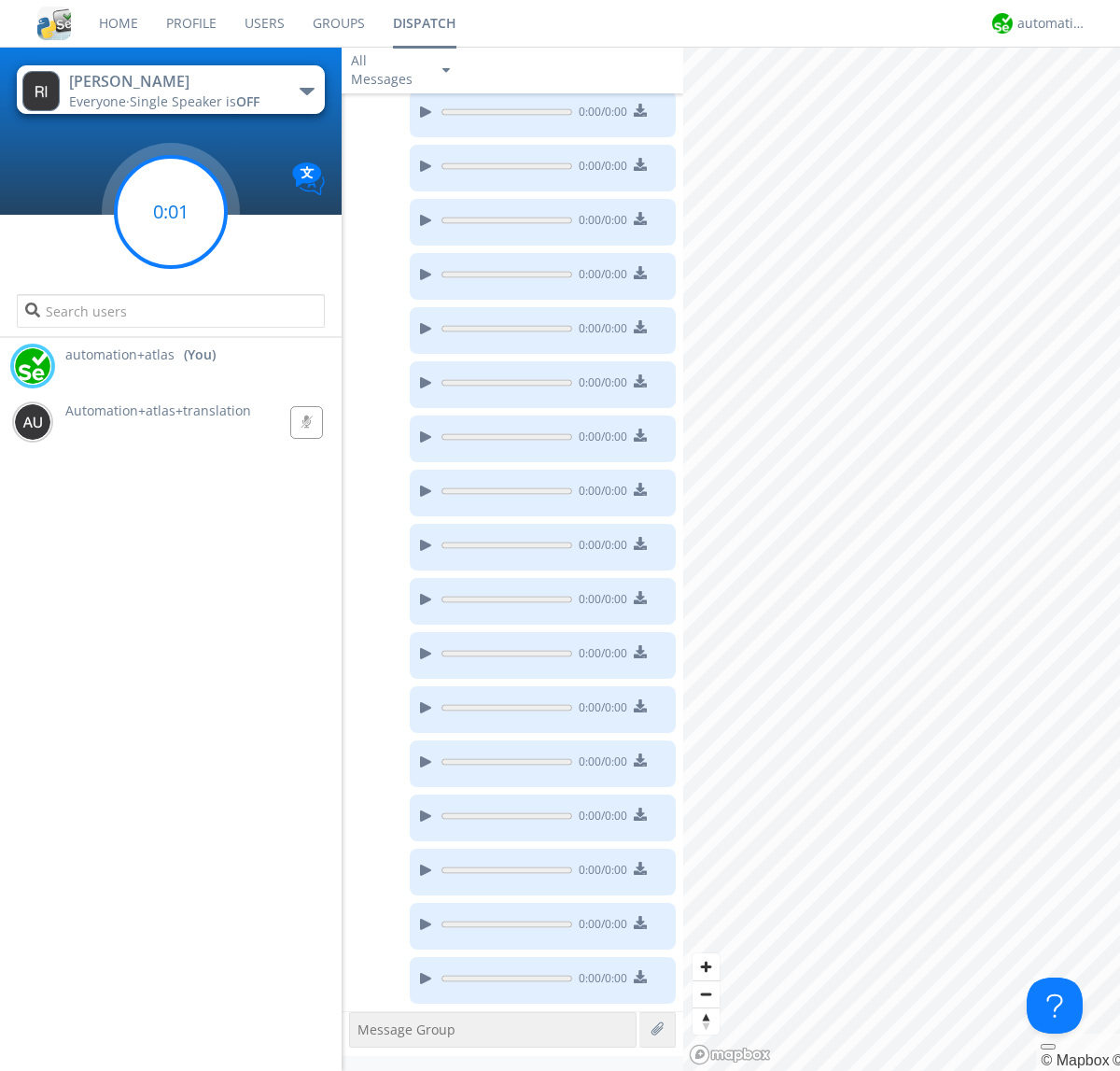
click at [171, 212] on g at bounding box center [171, 212] width 110 height 110
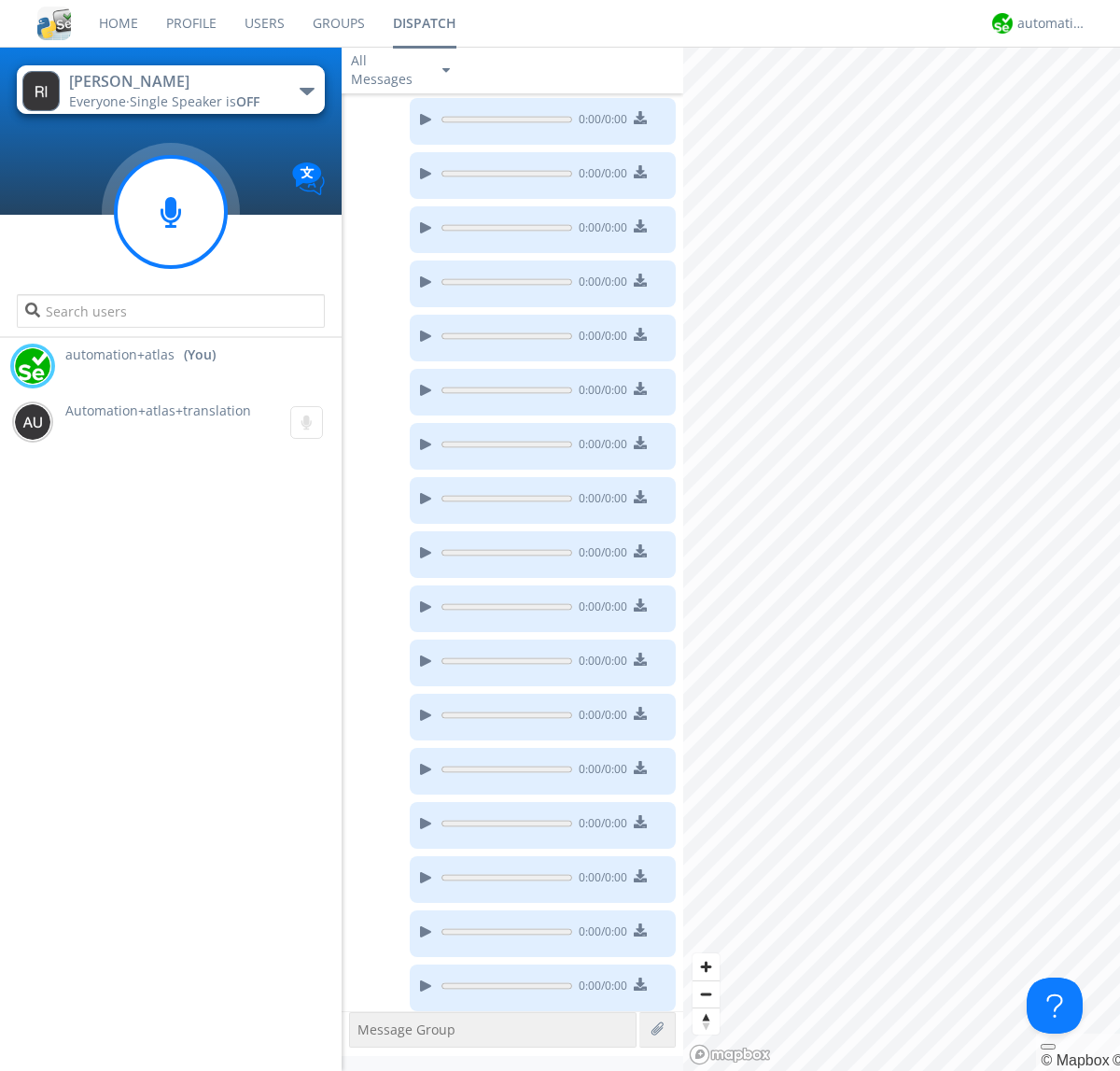
scroll to position [1711, 0]
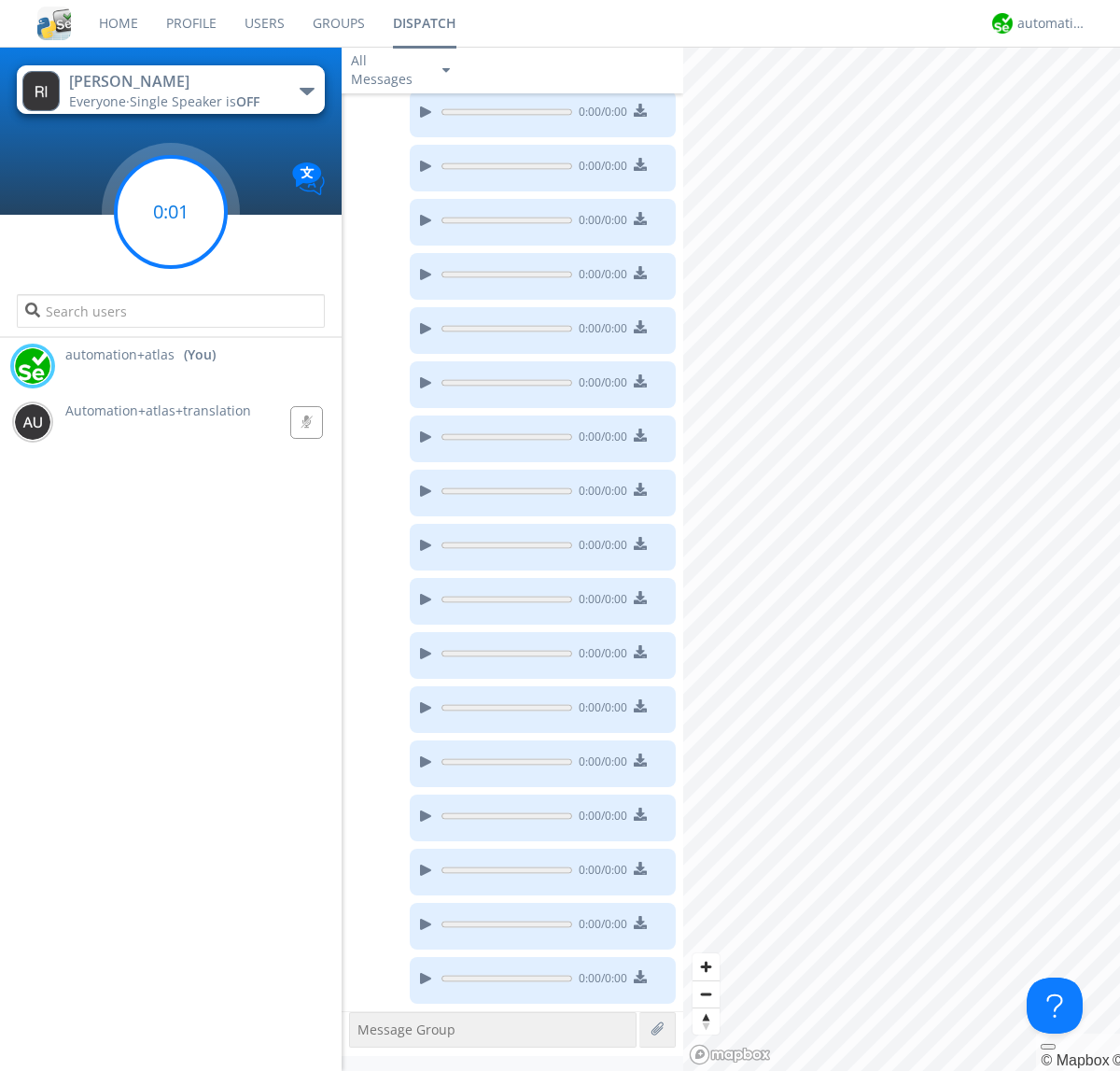
click at [171, 212] on g at bounding box center [171, 212] width 110 height 110
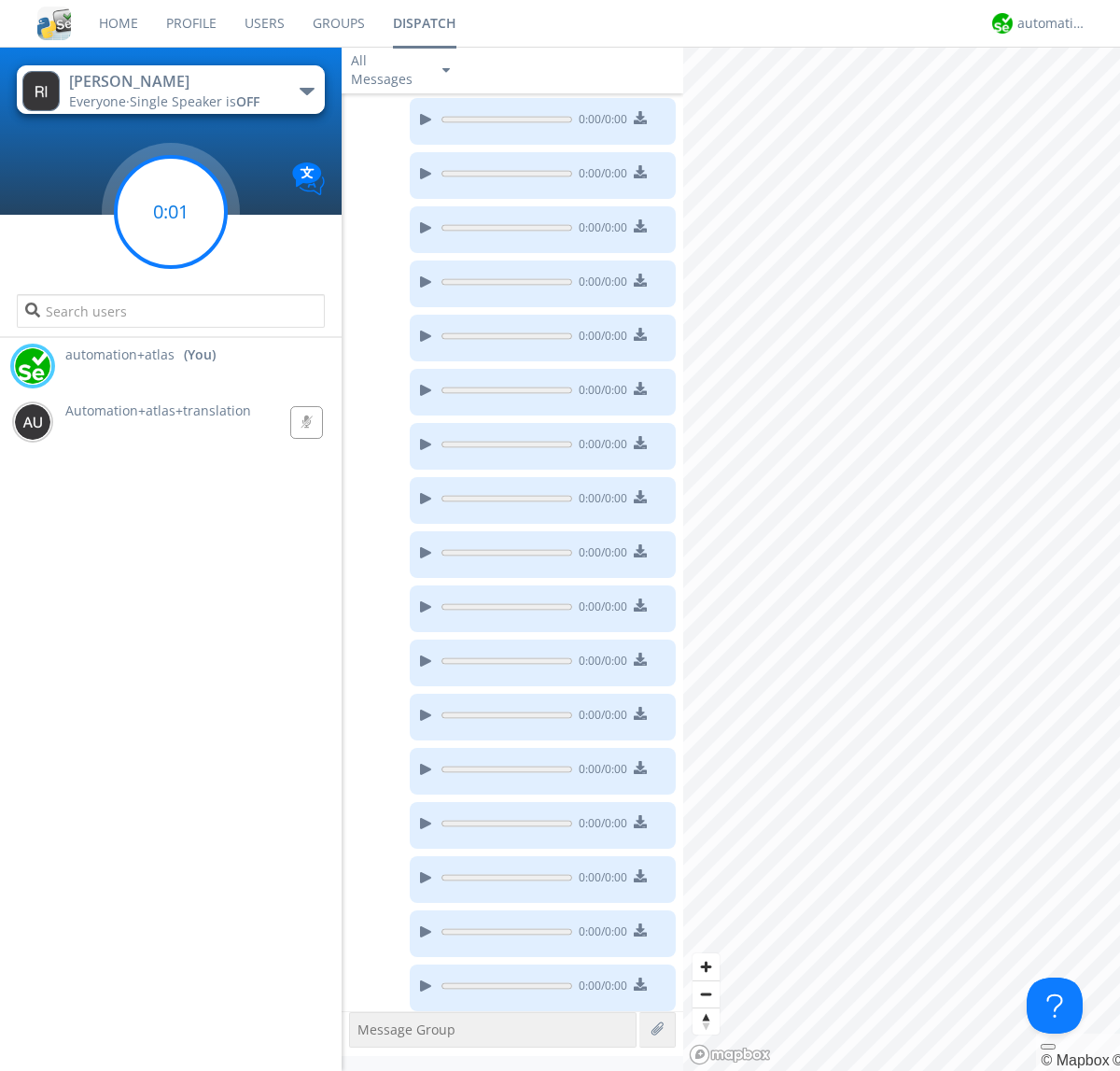
scroll to position [1765, 0]
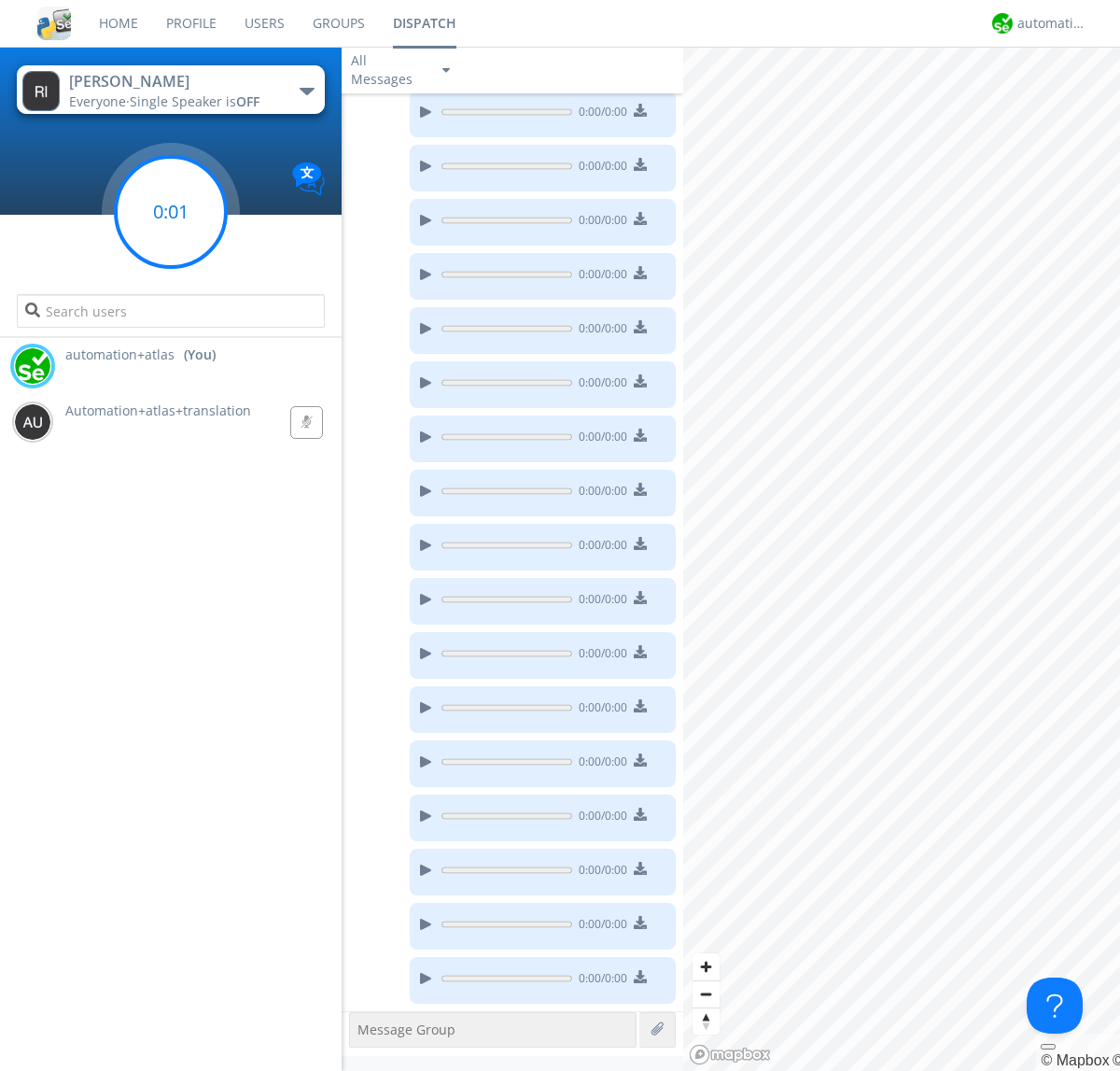
click at [171, 212] on g at bounding box center [171, 212] width 110 height 110
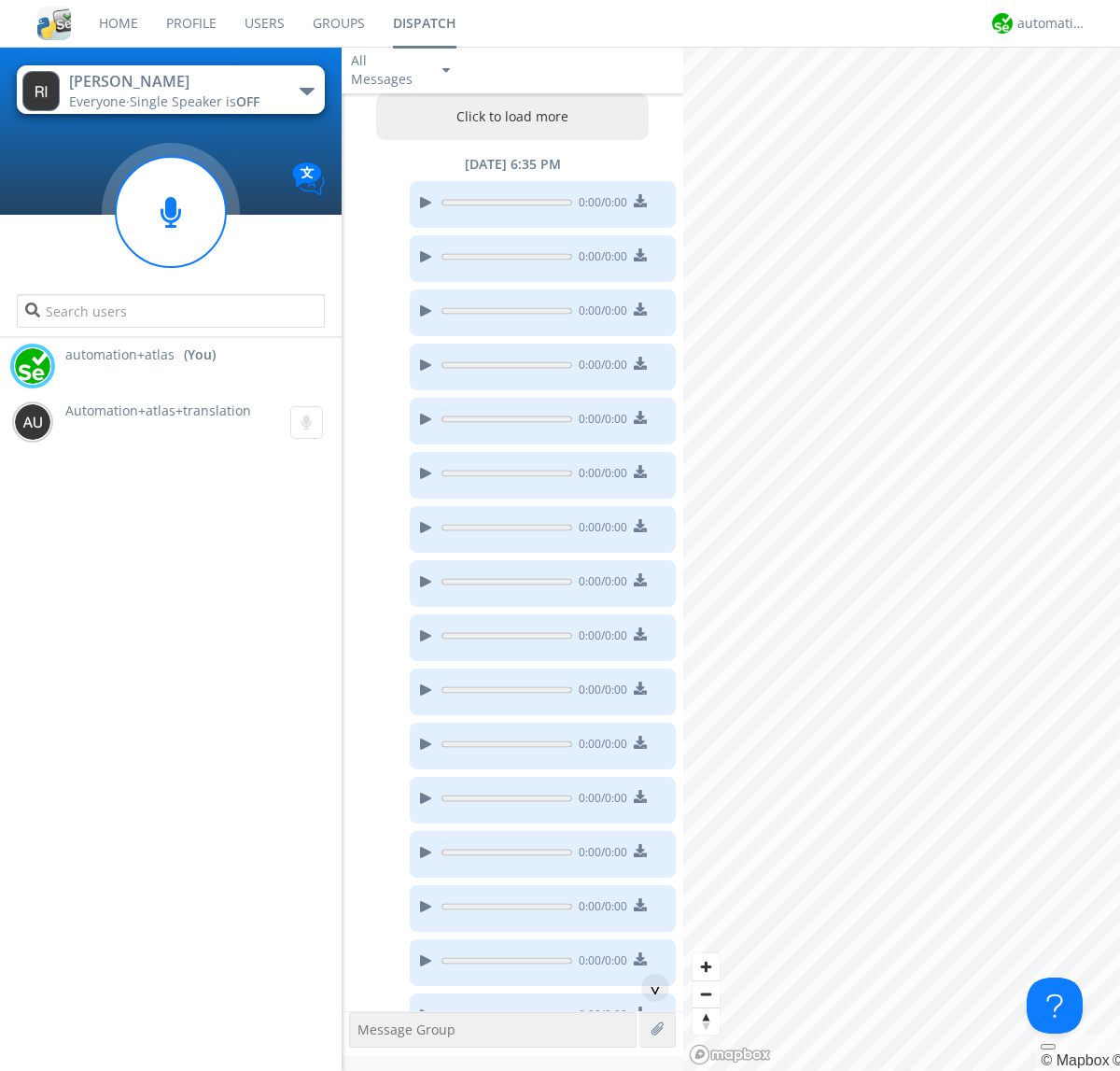
click at [508, 117] on button "Click to load more" at bounding box center [513, 116] width 273 height 46
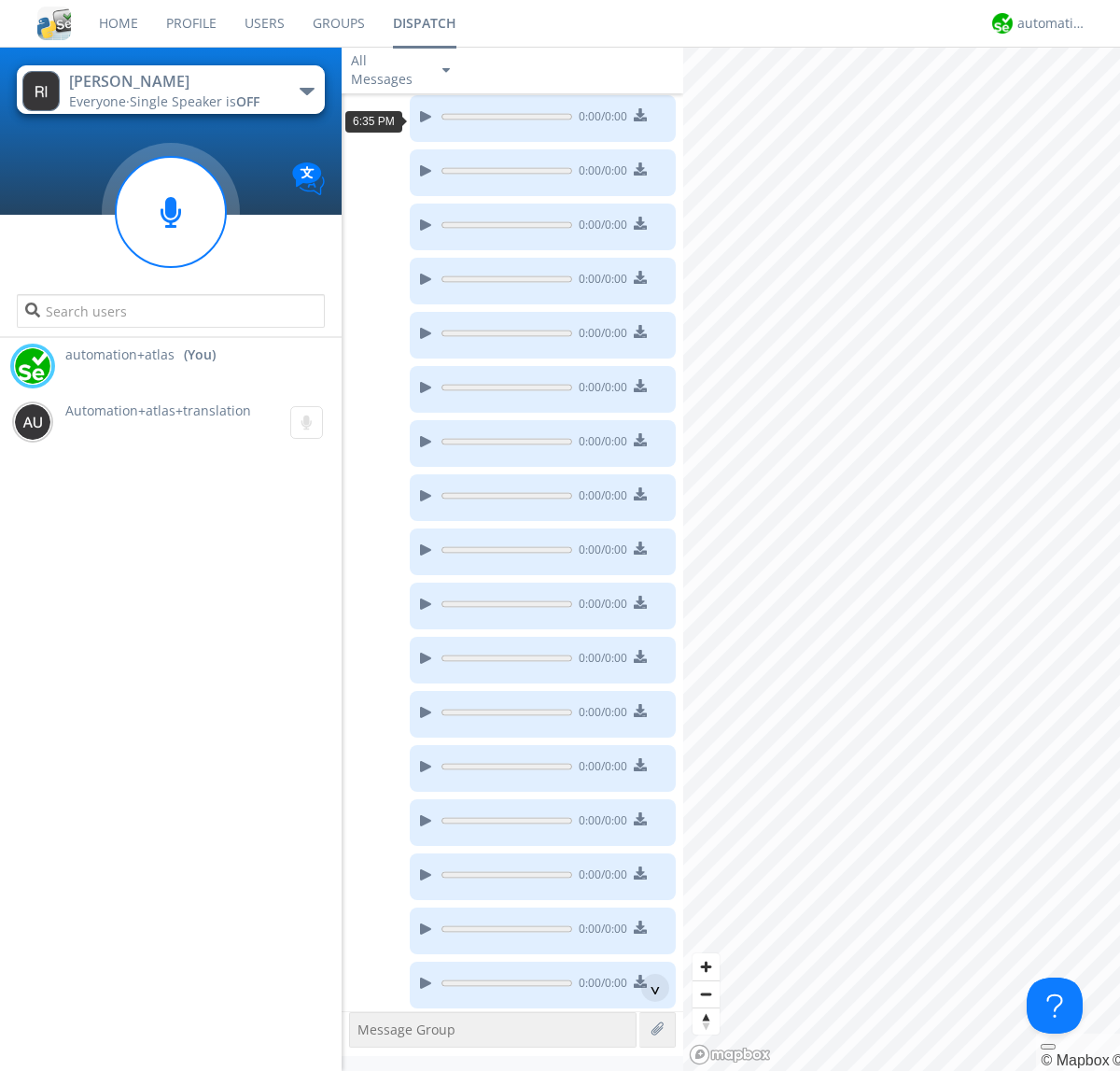
scroll to position [37, 0]
